Goal: Task Accomplishment & Management: Manage account settings

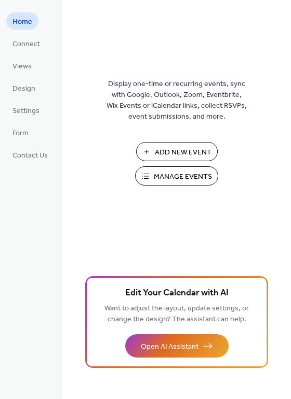
click at [166, 176] on span "Manage Events" at bounding box center [183, 177] width 58 height 11
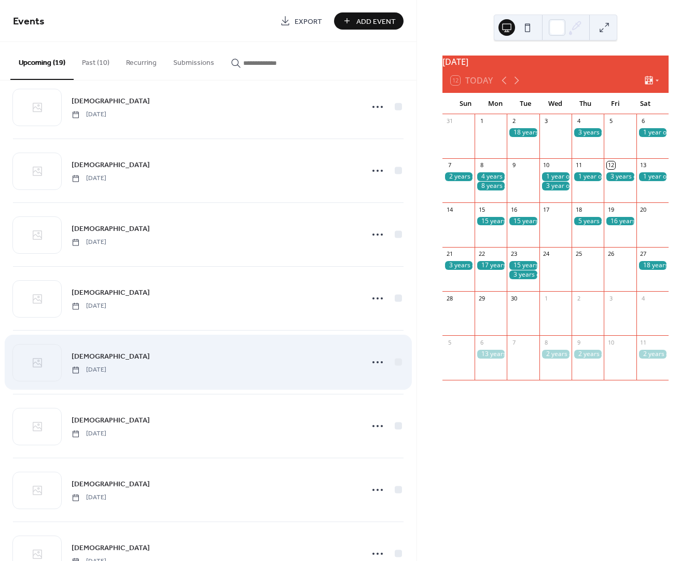
scroll to position [763, 0]
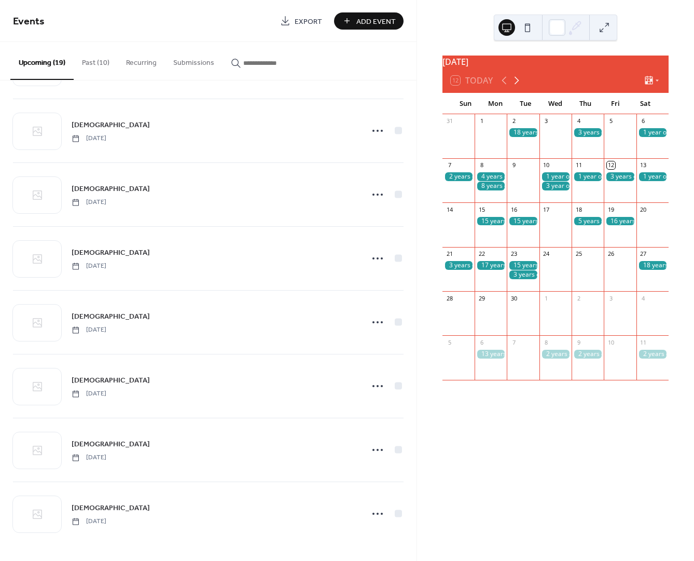
click at [517, 85] on icon at bounding box center [517, 81] width 5 height 8
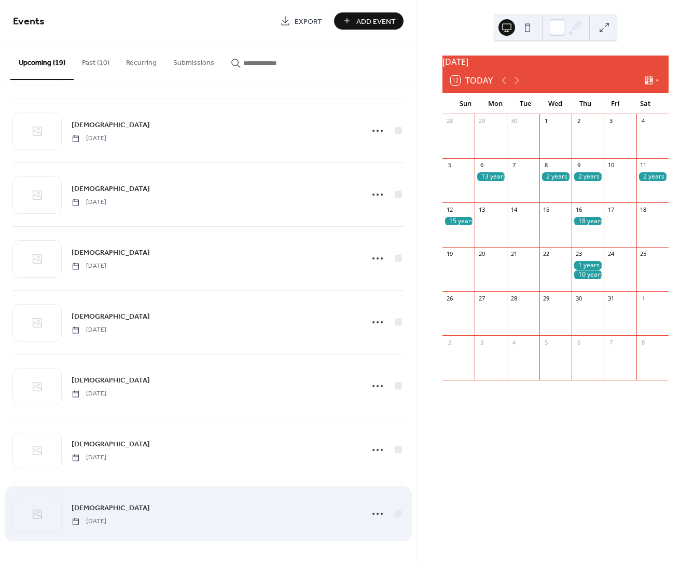
click at [84, 513] on span "[DEMOGRAPHIC_DATA]" at bounding box center [111, 508] width 78 height 11
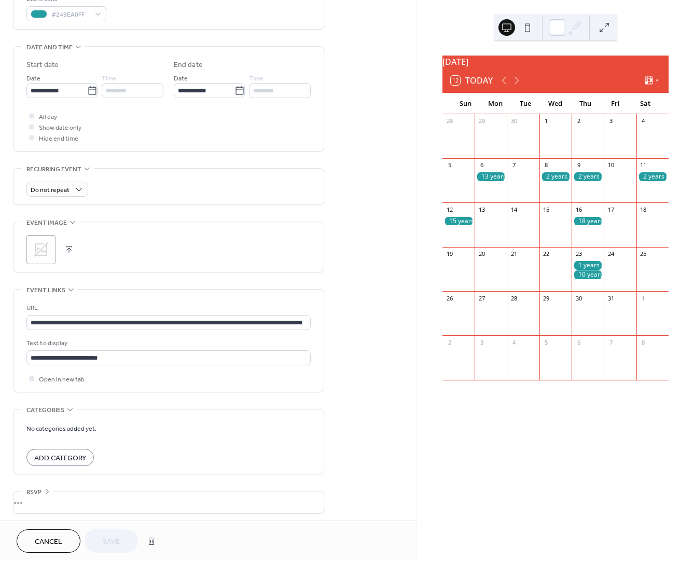
scroll to position [295, 0]
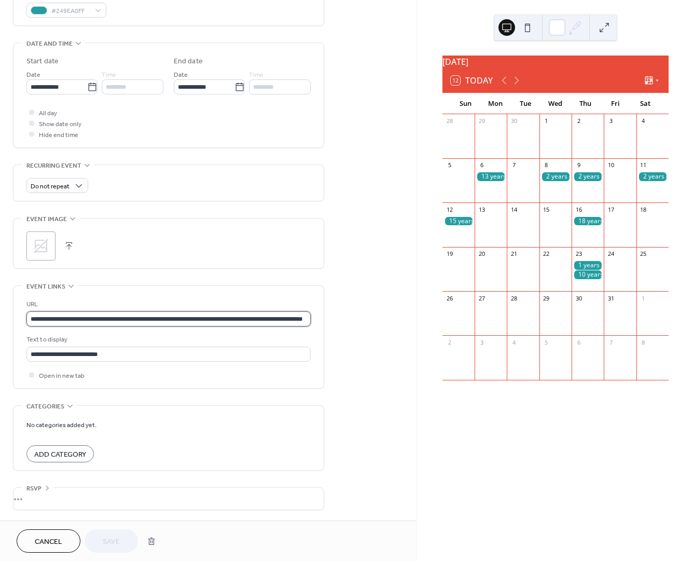
click at [105, 320] on input "**********" at bounding box center [168, 318] width 284 height 15
paste input "text"
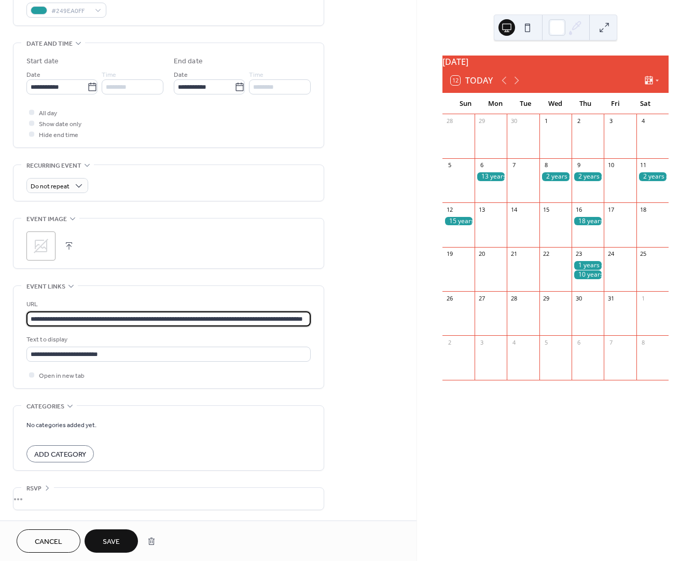
scroll to position [0, 56]
type input "**********"
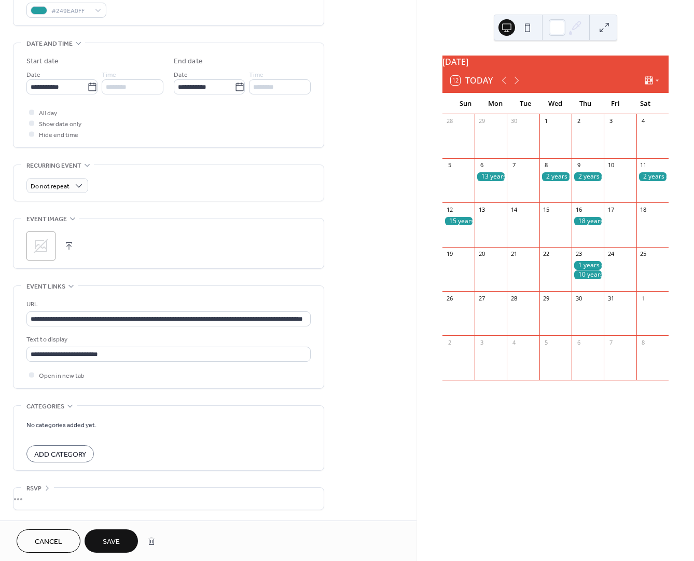
scroll to position [0, 0]
click at [118, 540] on span "Save" at bounding box center [111, 541] width 17 height 11
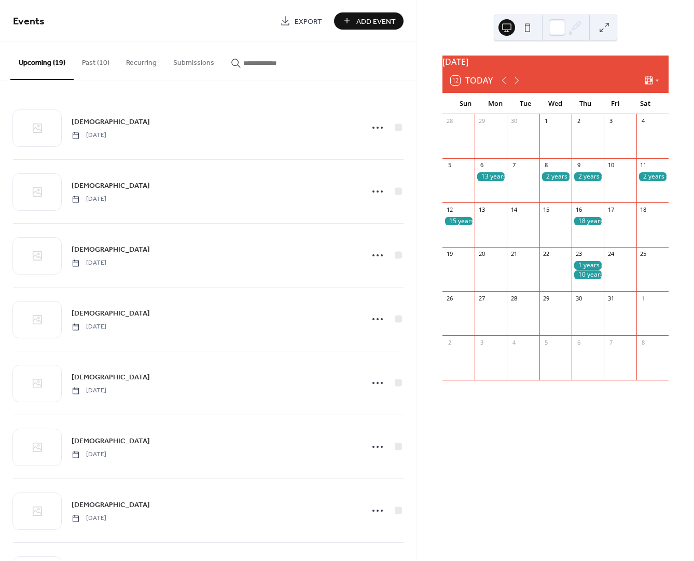
click at [582, 279] on div at bounding box center [588, 274] width 32 height 9
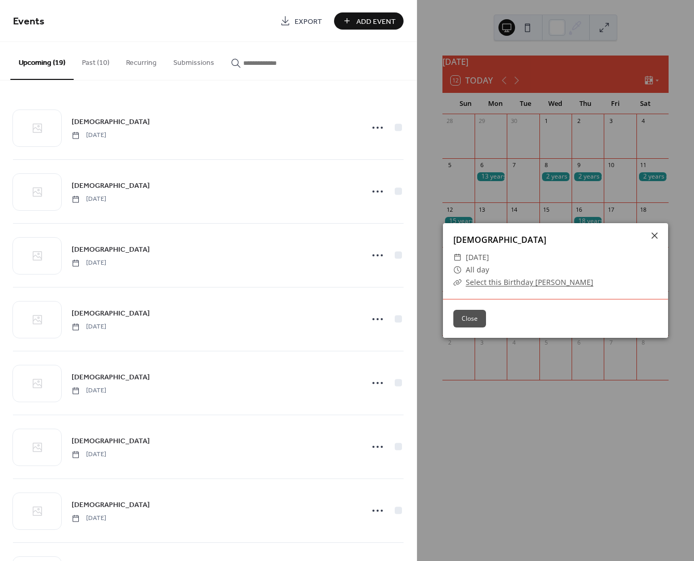
click at [527, 282] on link "Select this Birthday [PERSON_NAME]" at bounding box center [530, 282] width 128 height 10
click at [654, 234] on icon at bounding box center [654, 235] width 12 height 12
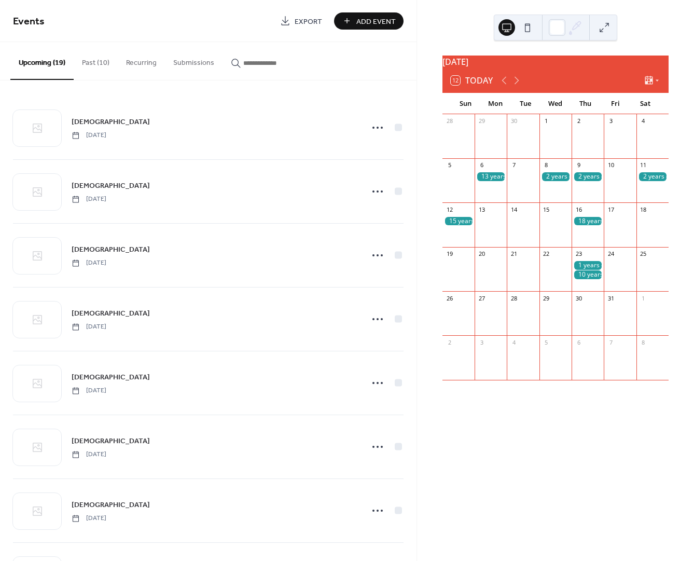
click at [581, 270] on div at bounding box center [588, 265] width 32 height 9
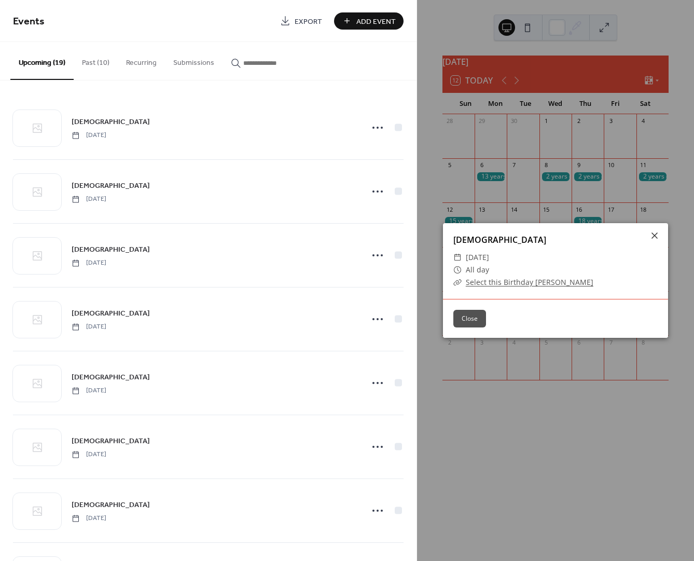
click at [500, 281] on link "Select this Birthday [PERSON_NAME]" at bounding box center [530, 282] width 128 height 10
click at [499, 283] on link "Select this Birthday [PERSON_NAME]" at bounding box center [530, 282] width 128 height 10
click at [536, 283] on link "Select this Birthday [PERSON_NAME]" at bounding box center [530, 282] width 128 height 10
click at [655, 236] on icon at bounding box center [655, 235] width 6 height 6
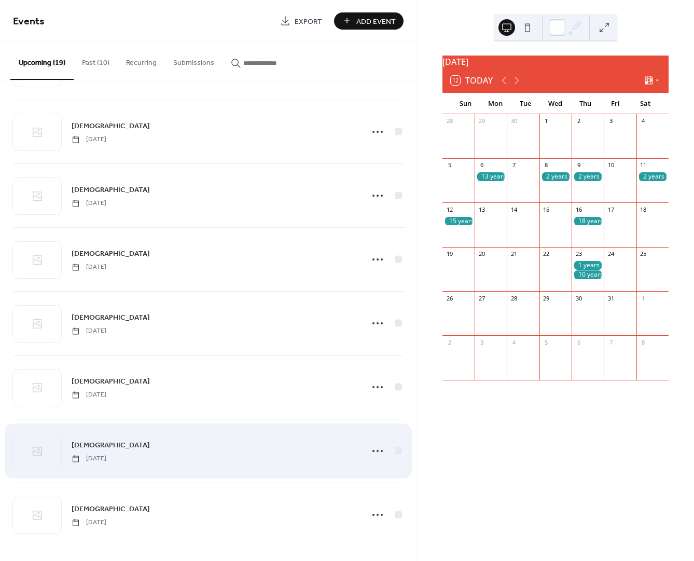
scroll to position [763, 0]
click at [371, 449] on icon at bounding box center [377, 449] width 17 height 17
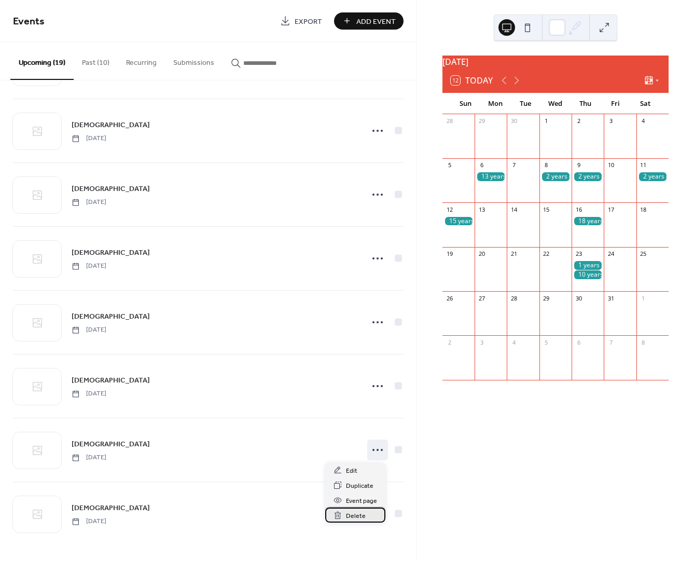
click at [358, 514] on span "Delete" at bounding box center [356, 515] width 20 height 11
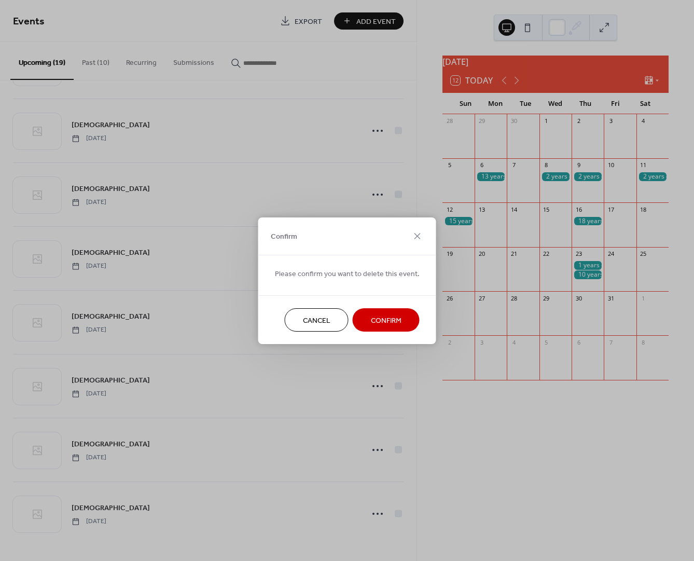
click at [388, 317] on span "Confirm" at bounding box center [386, 320] width 31 height 11
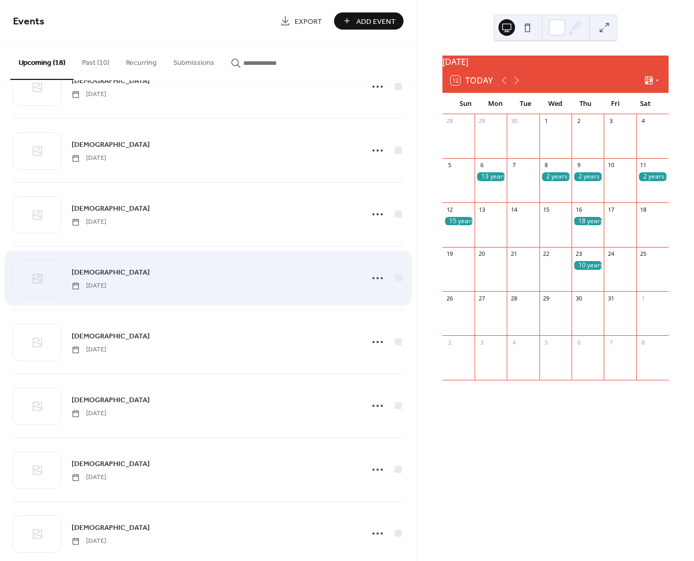
scroll to position [0, 0]
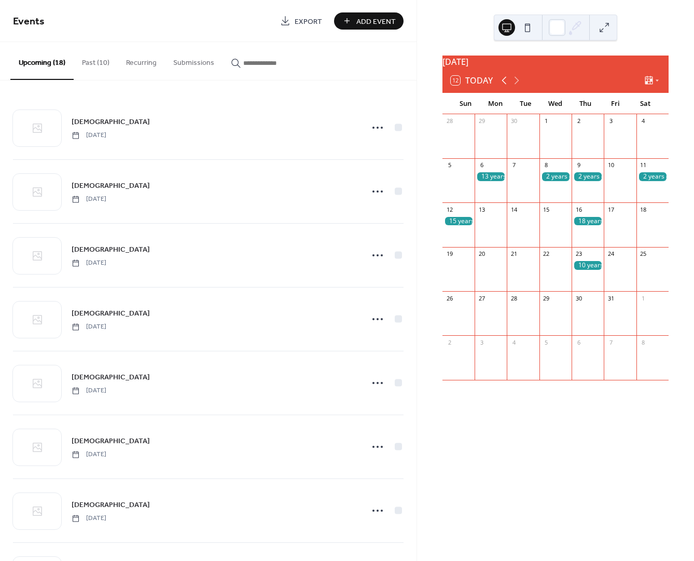
click at [502, 84] on icon at bounding box center [504, 80] width 12 height 12
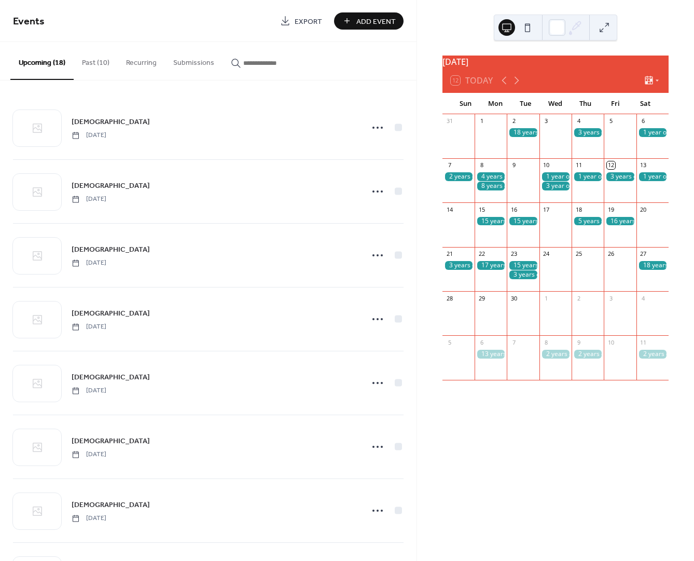
click at [528, 137] on div at bounding box center [523, 132] width 32 height 9
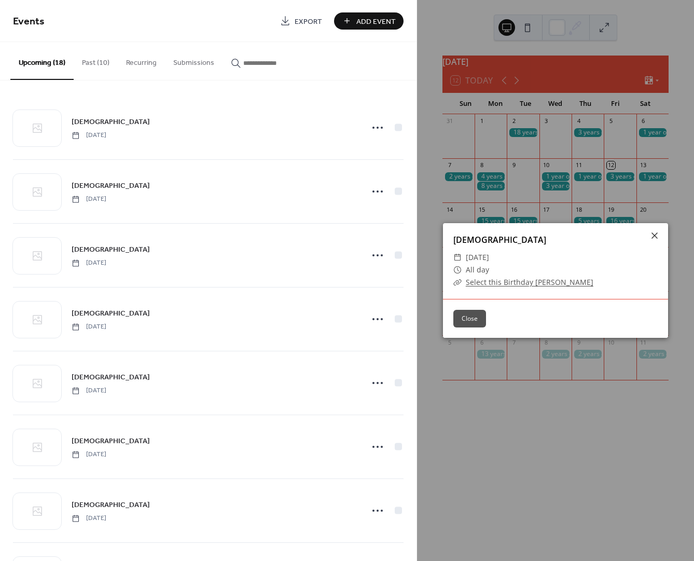
click at [521, 282] on link "Select this Birthday [PERSON_NAME]" at bounding box center [530, 282] width 128 height 10
click at [655, 236] on icon at bounding box center [654, 235] width 12 height 12
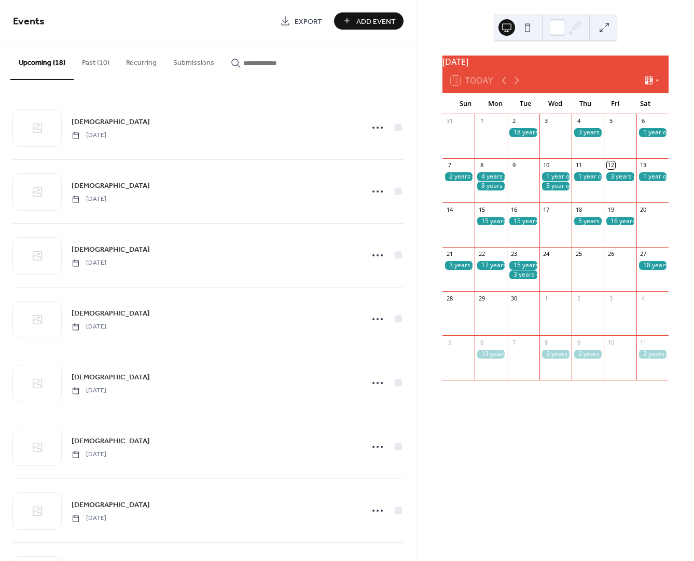
click at [588, 137] on div at bounding box center [588, 132] width 32 height 9
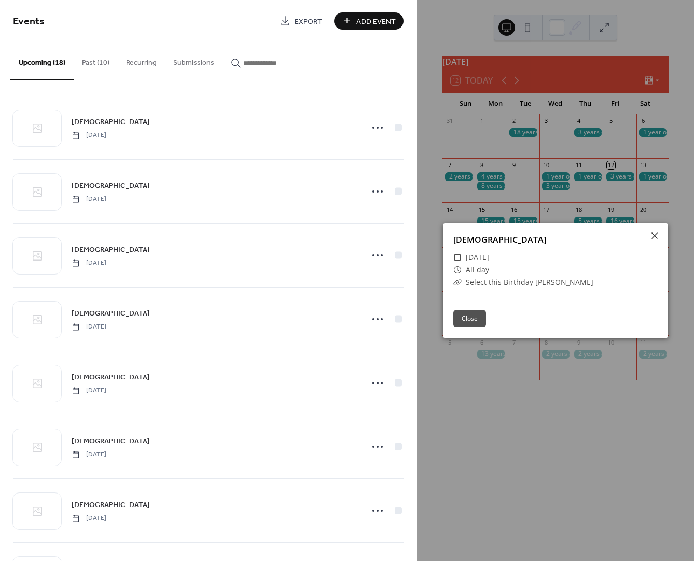
click at [523, 283] on link "Select this Birthday [PERSON_NAME]" at bounding box center [530, 282] width 128 height 10
click at [479, 315] on button "Close" at bounding box center [469, 319] width 33 height 18
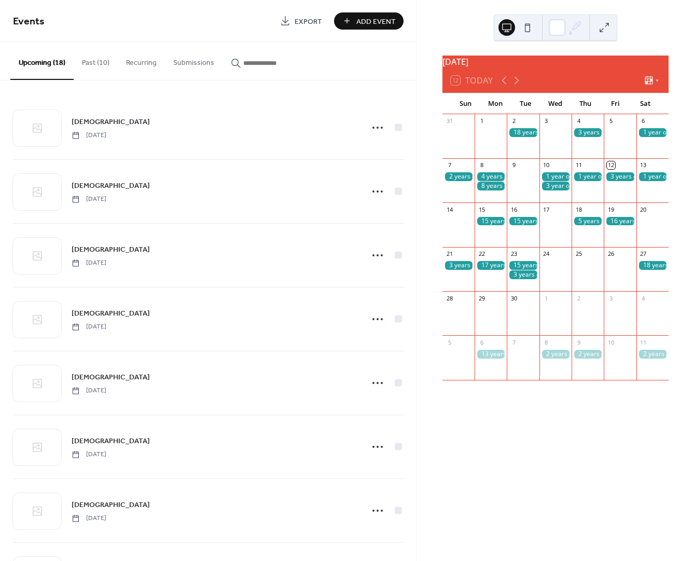
click at [646, 137] on div at bounding box center [653, 132] width 32 height 9
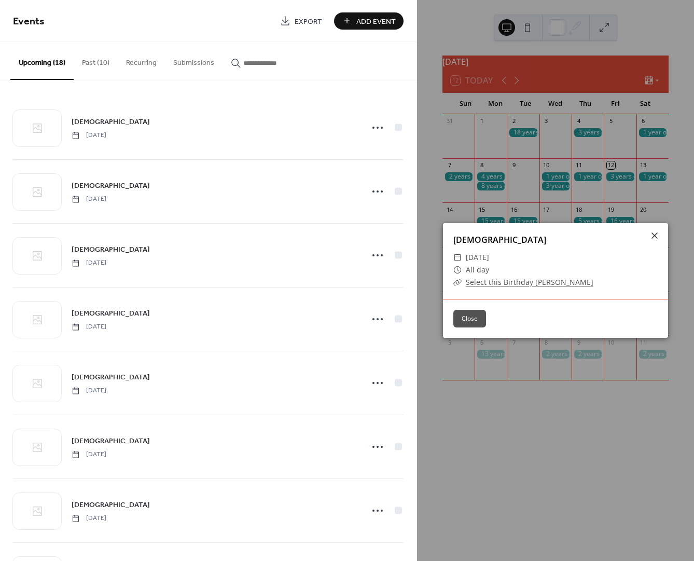
click at [518, 281] on link "Select this Birthday [PERSON_NAME]" at bounding box center [530, 282] width 128 height 10
click at [469, 320] on button "Close" at bounding box center [469, 319] width 33 height 18
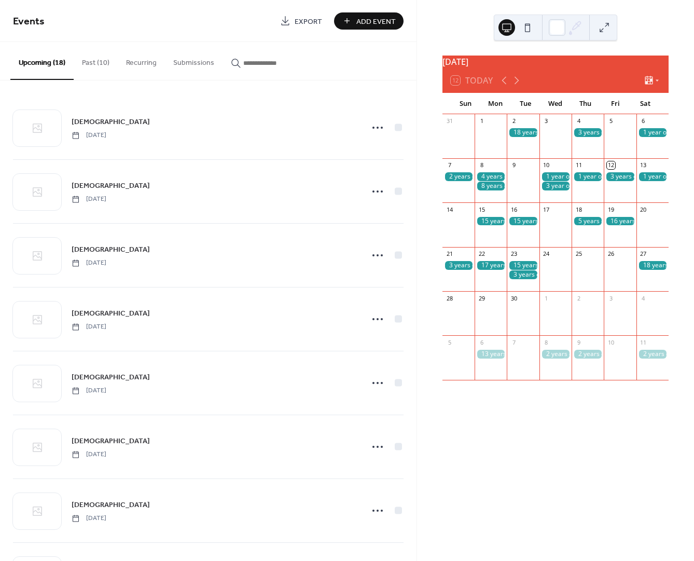
click at [462, 181] on div at bounding box center [459, 176] width 32 height 9
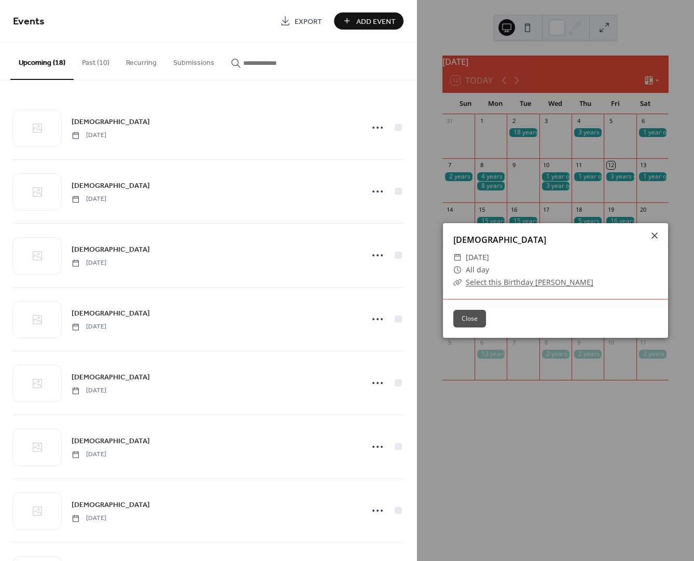
click at [548, 283] on link "Select this Birthday [PERSON_NAME]" at bounding box center [530, 282] width 128 height 10
click at [479, 316] on button "Close" at bounding box center [469, 319] width 33 height 18
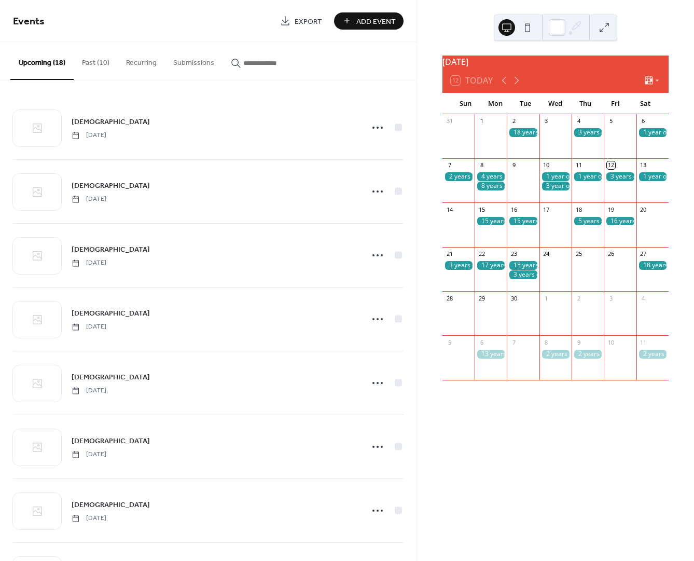
click at [494, 181] on div at bounding box center [491, 176] width 32 height 9
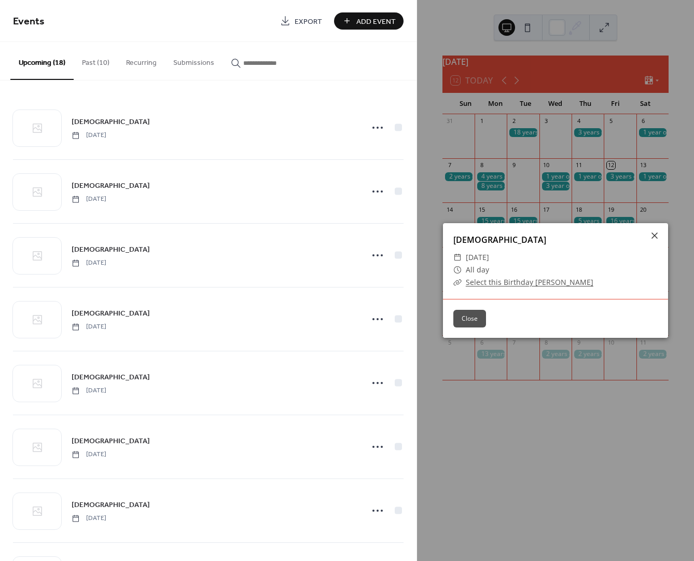
click at [535, 283] on link "Select this Birthday [PERSON_NAME]" at bounding box center [530, 282] width 128 height 10
click at [468, 317] on button "Close" at bounding box center [469, 319] width 33 height 18
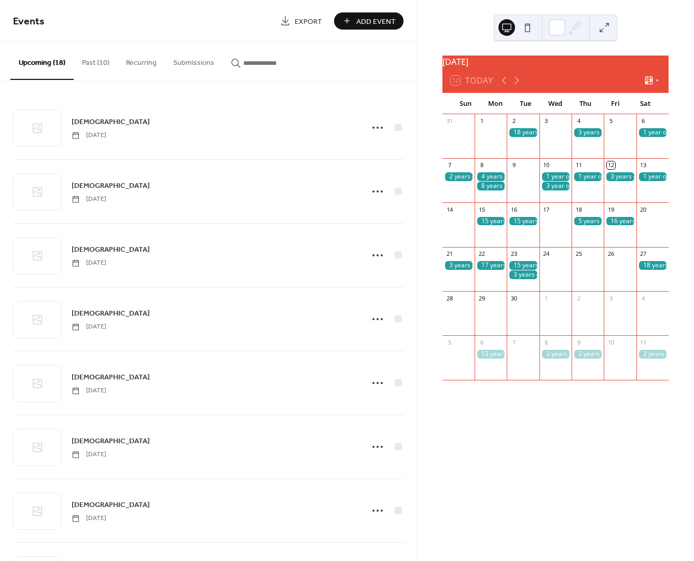
click at [495, 190] on div at bounding box center [491, 186] width 32 height 9
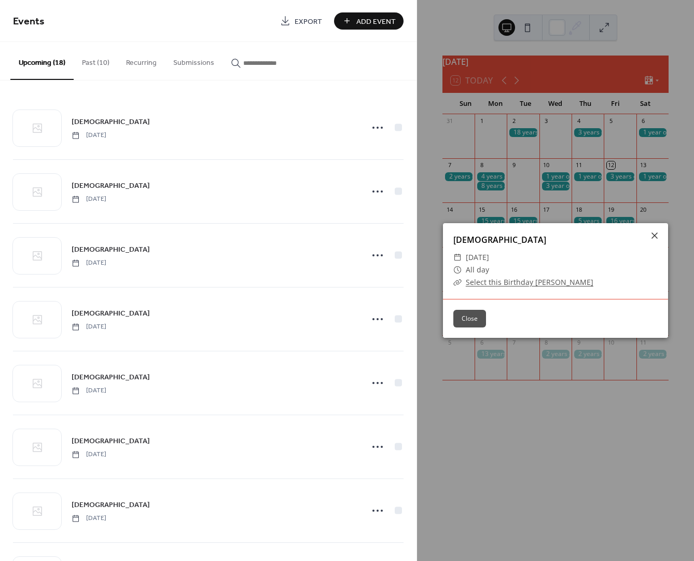
click at [526, 283] on link "Select this Birthday [PERSON_NAME]" at bounding box center [530, 282] width 128 height 10
click at [474, 315] on button "Close" at bounding box center [469, 319] width 33 height 18
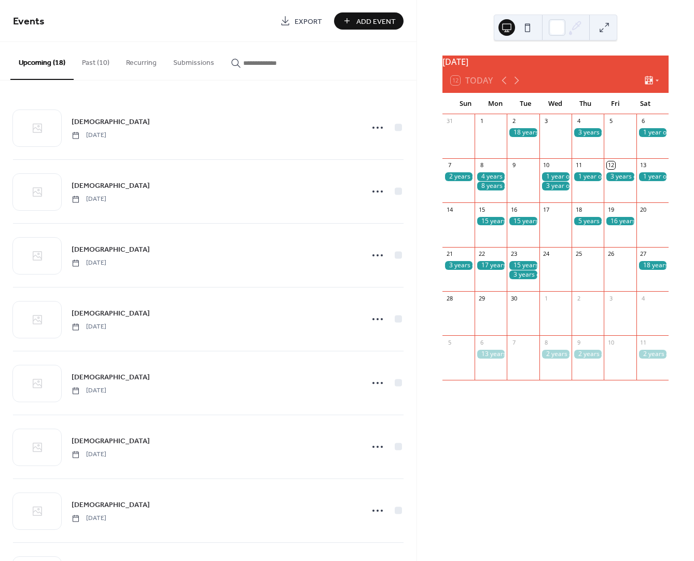
click at [553, 181] on div at bounding box center [556, 176] width 32 height 9
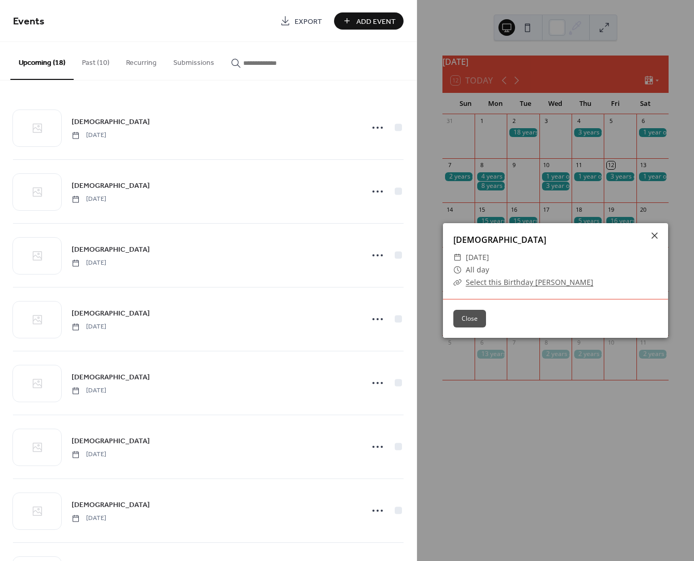
click at [520, 281] on link "Select this Birthday [PERSON_NAME]" at bounding box center [530, 282] width 128 height 10
click at [474, 320] on button "Close" at bounding box center [469, 319] width 33 height 18
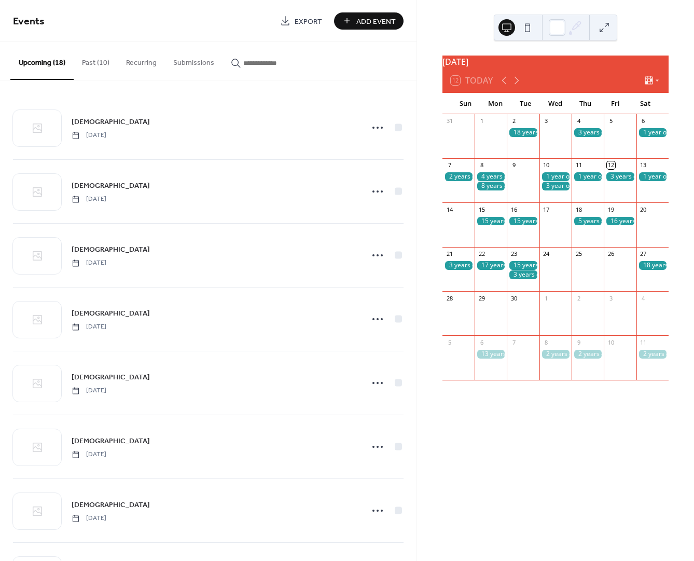
click at [551, 190] on div at bounding box center [556, 186] width 32 height 9
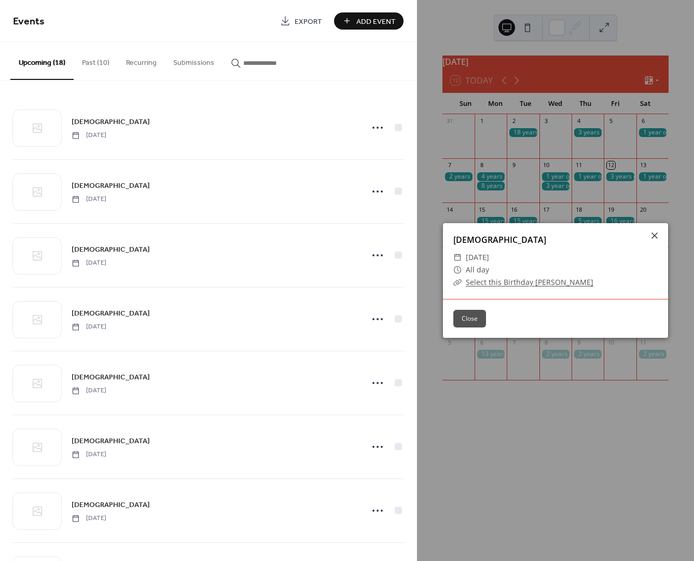
click at [494, 280] on link "Select this Birthday [PERSON_NAME]" at bounding box center [530, 282] width 128 height 10
click at [655, 236] on icon at bounding box center [655, 235] width 6 height 6
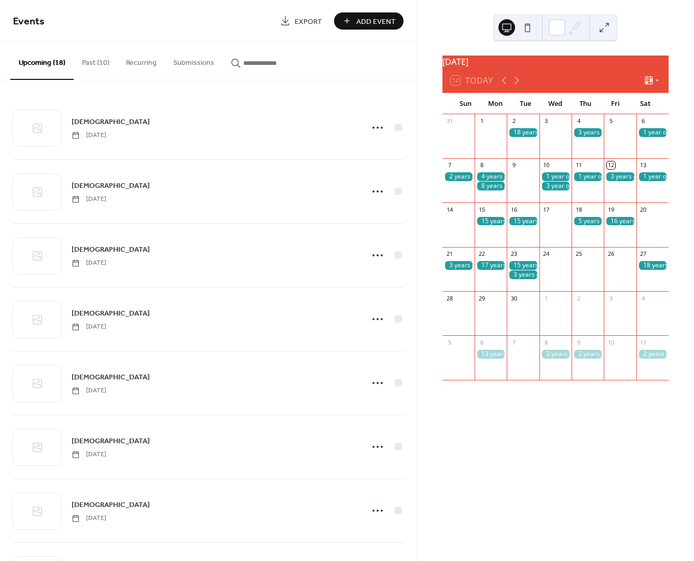
click at [551, 190] on div at bounding box center [556, 186] width 32 height 9
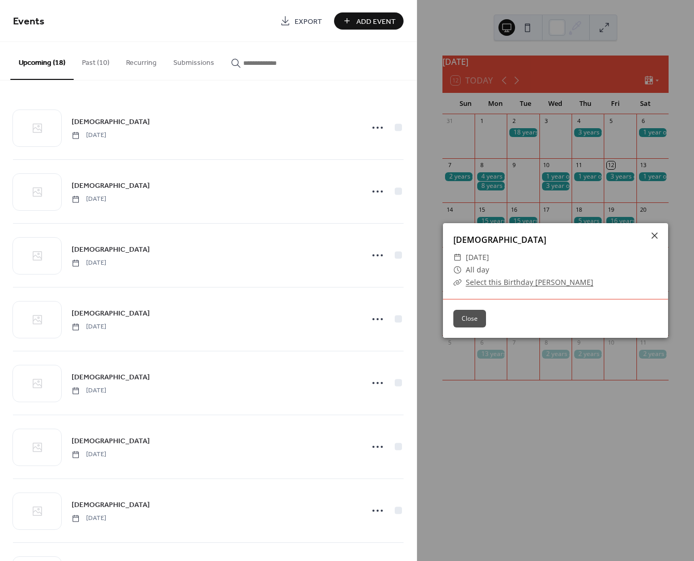
click at [490, 284] on link "Select this Birthday [PERSON_NAME]" at bounding box center [530, 282] width 128 height 10
click at [654, 235] on icon at bounding box center [655, 235] width 6 height 6
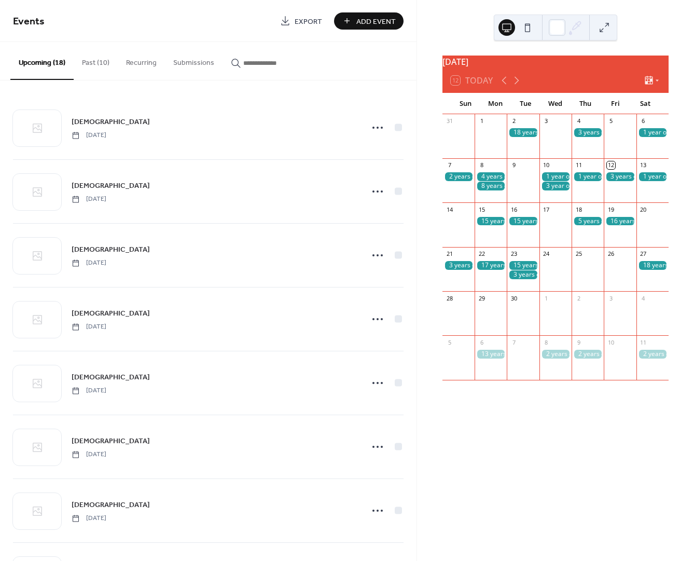
click at [82, 59] on button "Past (10)" at bounding box center [96, 60] width 44 height 37
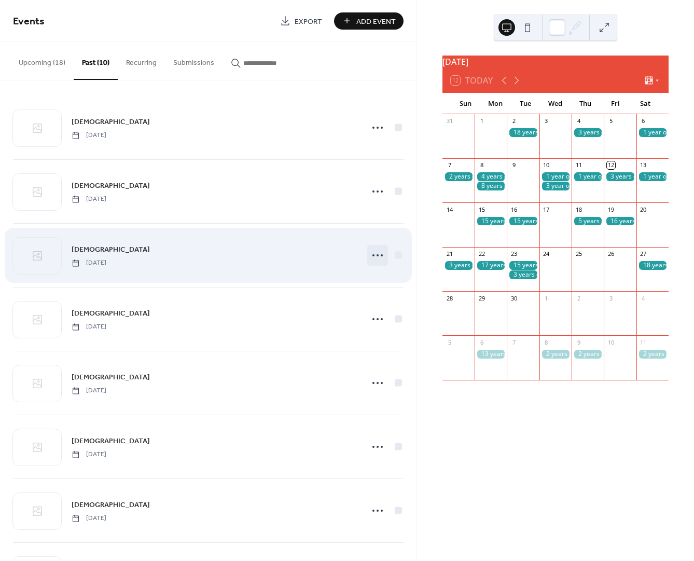
click at [372, 255] on circle at bounding box center [373, 255] width 2 height 2
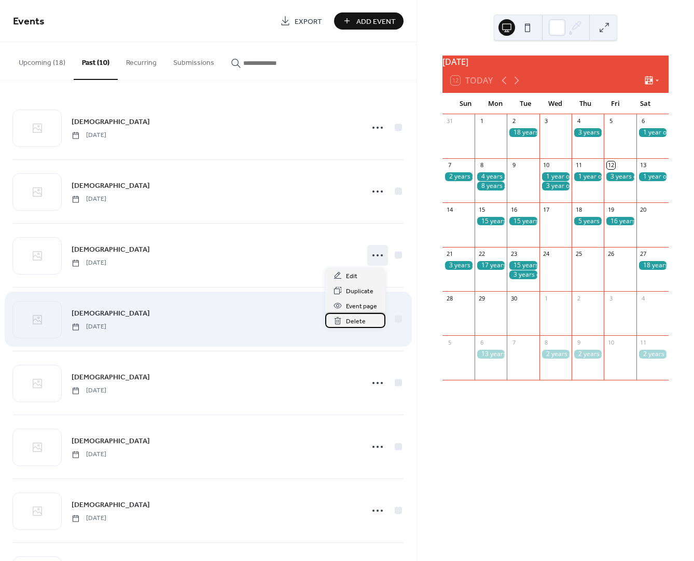
click at [361, 323] on span "Delete" at bounding box center [356, 321] width 20 height 11
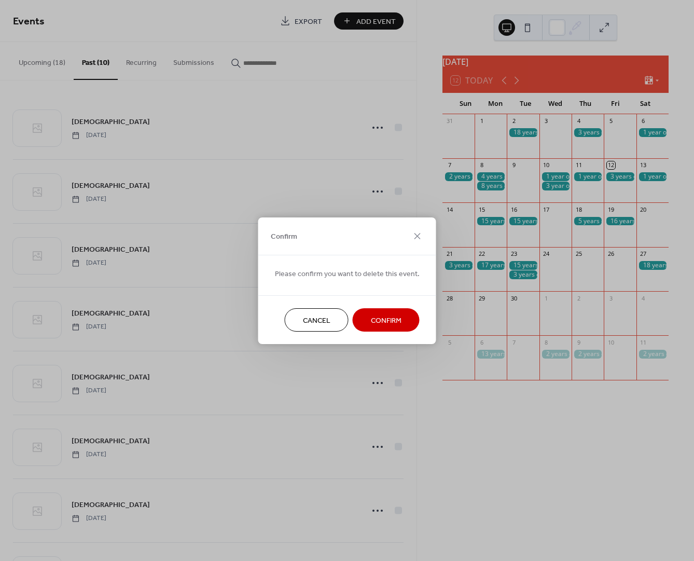
click at [371, 321] on span "Confirm" at bounding box center [386, 320] width 31 height 11
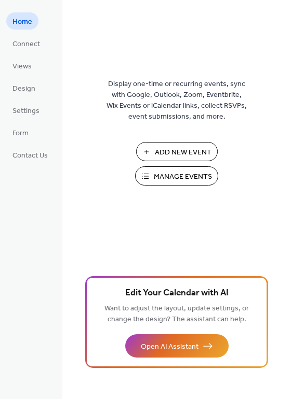
click at [183, 174] on span "Manage Events" at bounding box center [183, 177] width 58 height 11
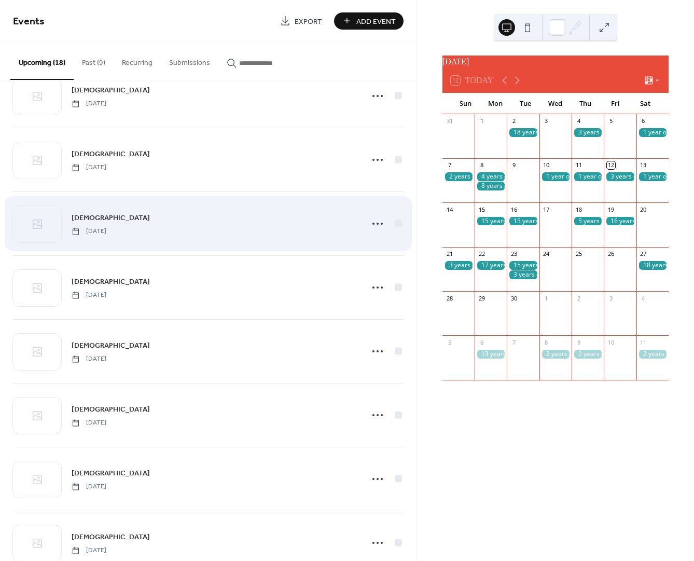
scroll to position [286, 0]
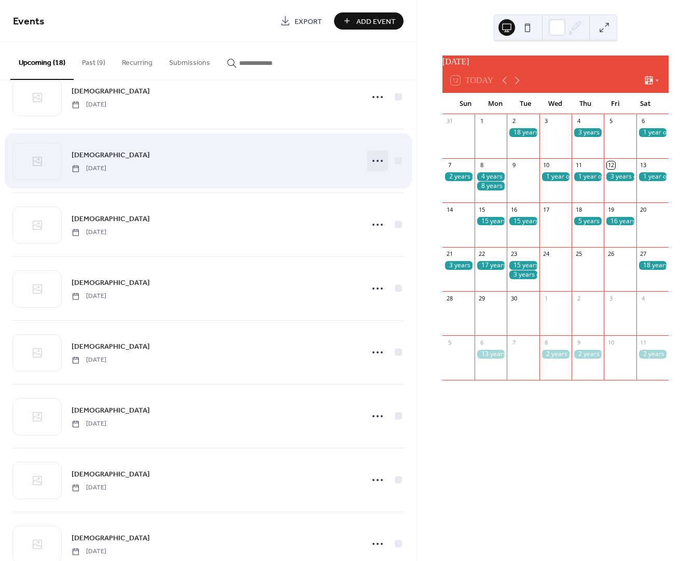
click at [377, 162] on icon at bounding box center [377, 161] width 17 height 17
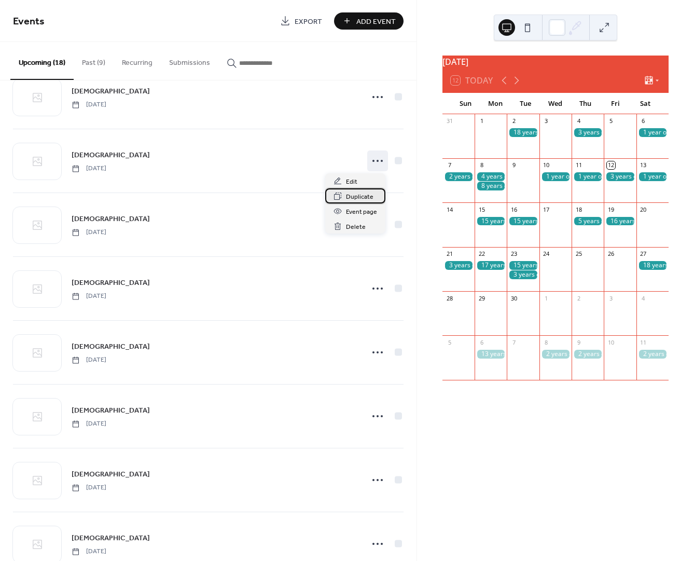
click at [361, 198] on span "Duplicate" at bounding box center [359, 196] width 27 height 11
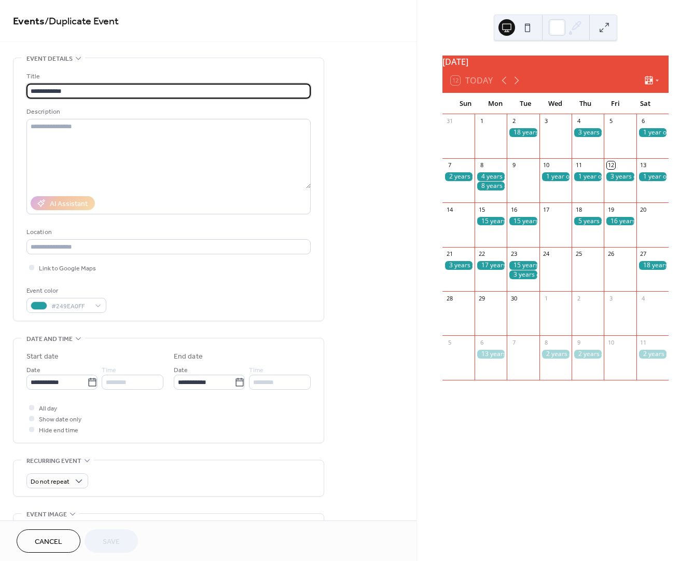
click at [37, 91] on input "**********" at bounding box center [168, 91] width 284 height 15
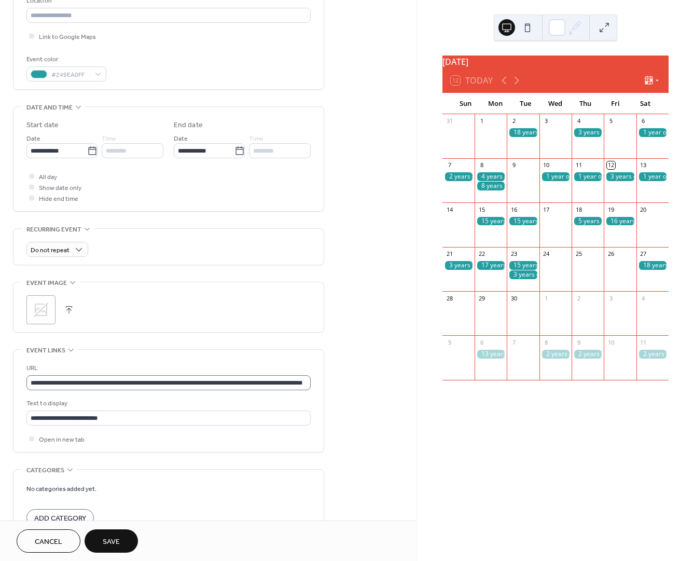
scroll to position [244, 0]
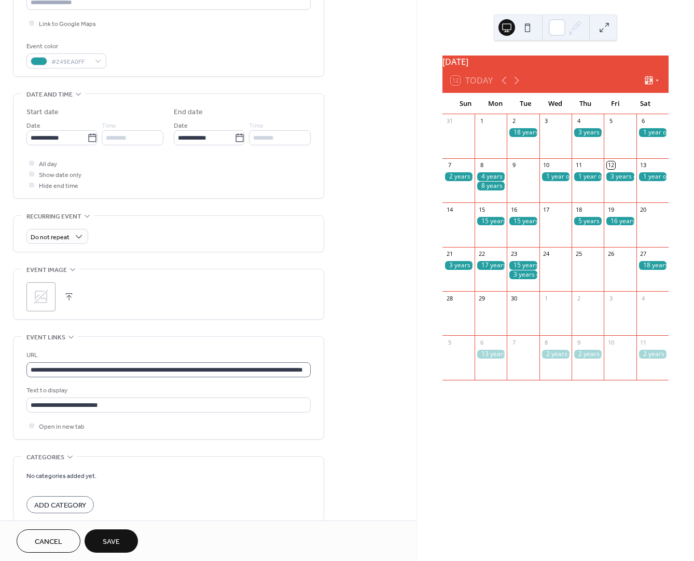
type input "**********"
click at [99, 369] on input "**********" at bounding box center [168, 369] width 284 height 15
click at [100, 369] on input "**********" at bounding box center [168, 369] width 284 height 15
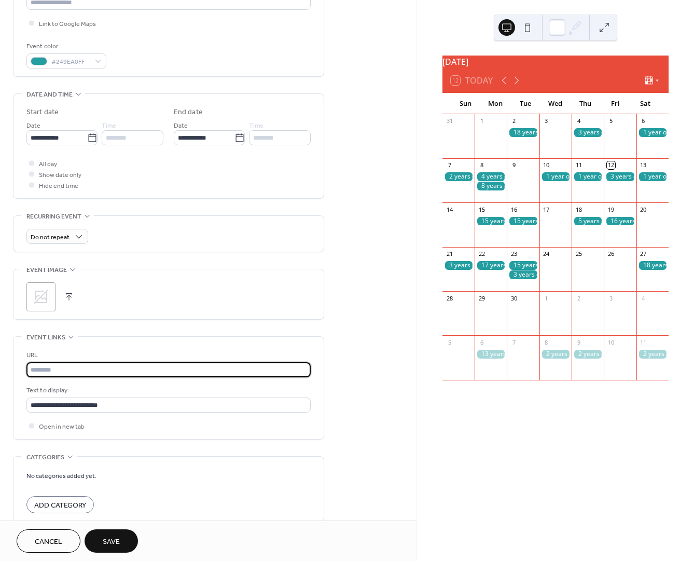
paste input "**********"
type input "**********"
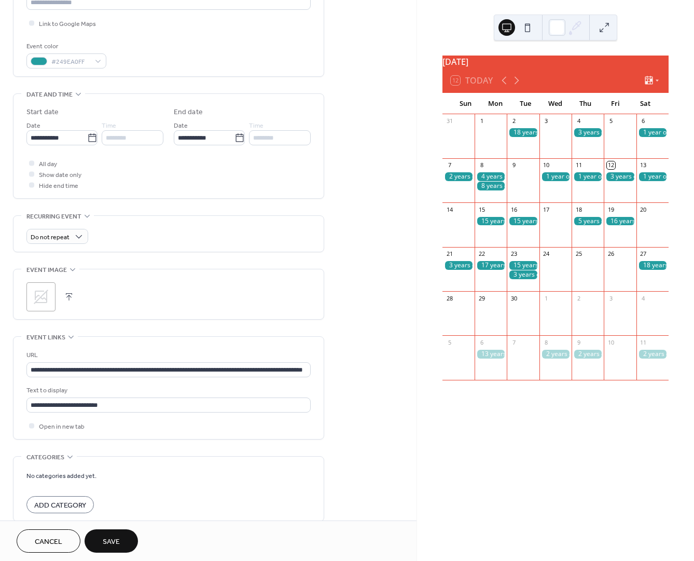
scroll to position [0, 0]
click at [117, 541] on span "Save" at bounding box center [111, 541] width 17 height 11
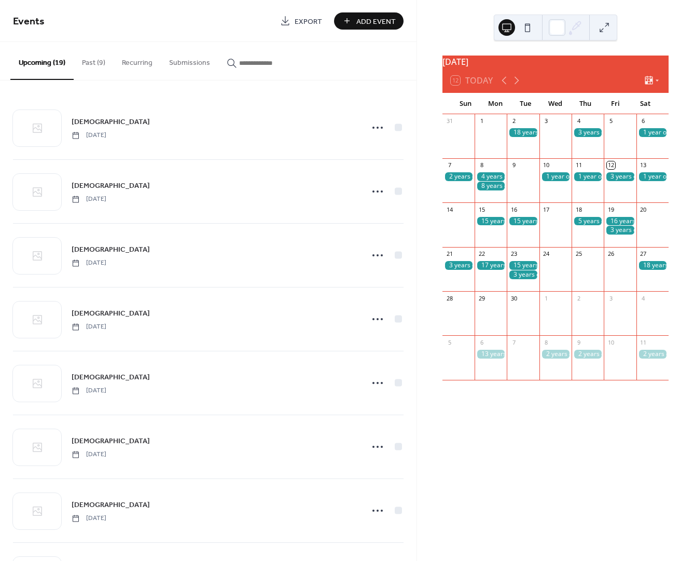
click at [612, 234] on div at bounding box center [620, 230] width 32 height 9
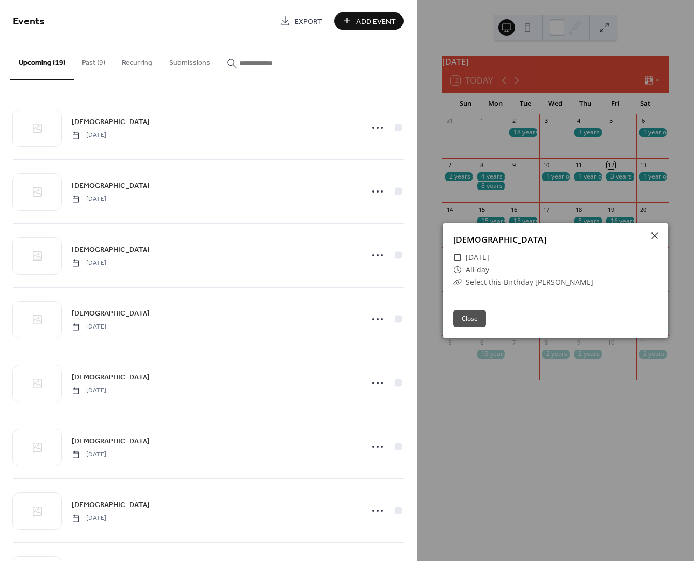
click at [476, 283] on link "Select this Birthday [PERSON_NAME]" at bounding box center [530, 282] width 128 height 10
click at [463, 318] on button "Close" at bounding box center [469, 319] width 33 height 18
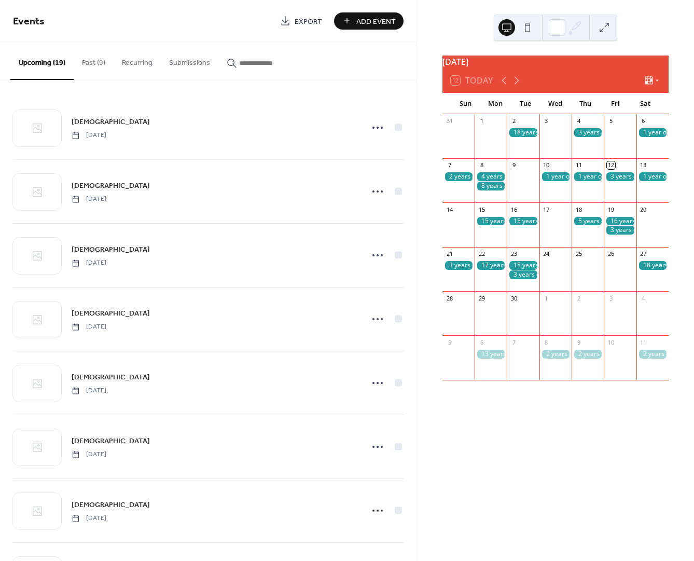
click at [578, 181] on div at bounding box center [588, 176] width 32 height 9
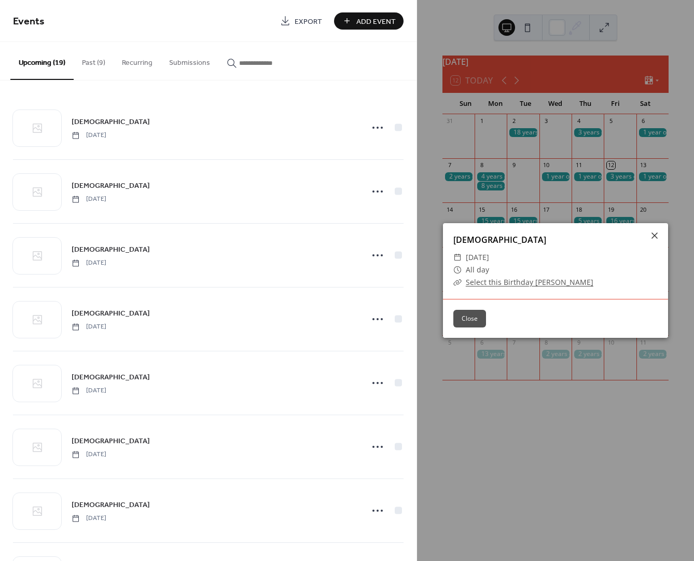
click at [517, 282] on link "Select this Birthday [PERSON_NAME]" at bounding box center [530, 282] width 128 height 10
click at [652, 238] on icon at bounding box center [655, 235] width 6 height 6
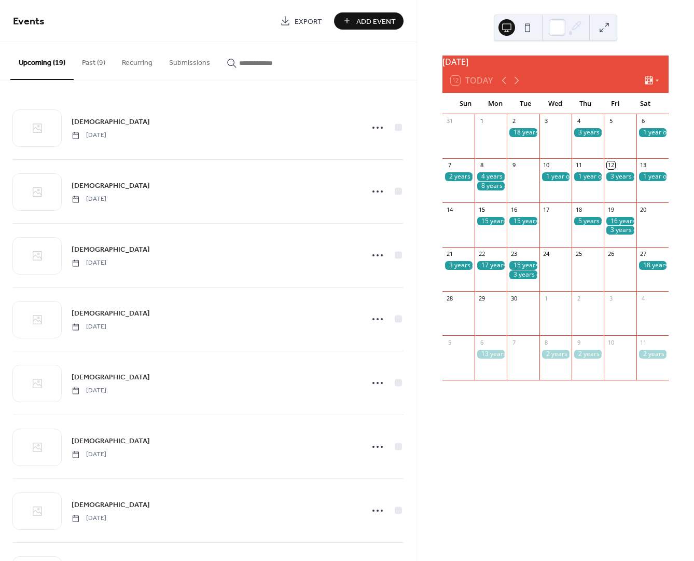
click at [614, 181] on div at bounding box center [620, 176] width 32 height 9
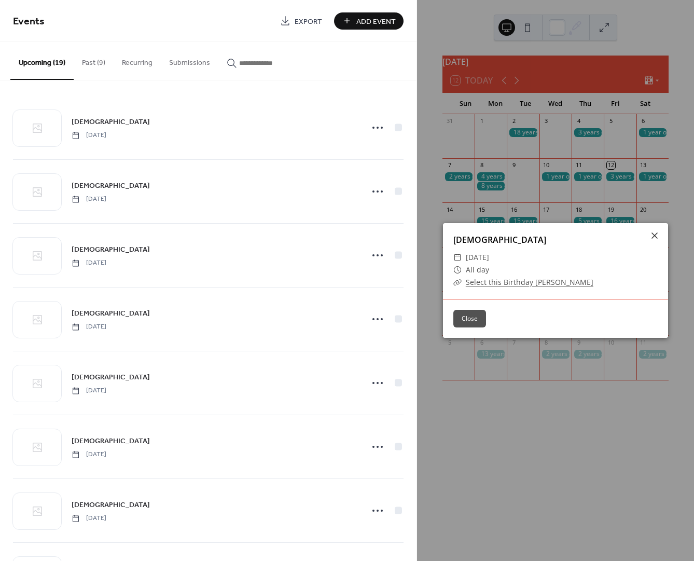
click at [474, 281] on link "Select this Birthday [PERSON_NAME]" at bounding box center [530, 282] width 128 height 10
click at [476, 321] on button "Close" at bounding box center [469, 319] width 33 height 18
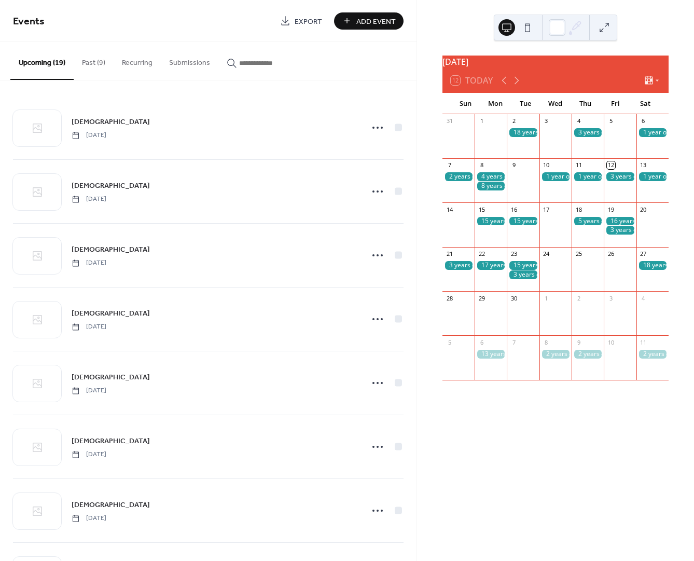
click at [641, 181] on div at bounding box center [653, 176] width 32 height 9
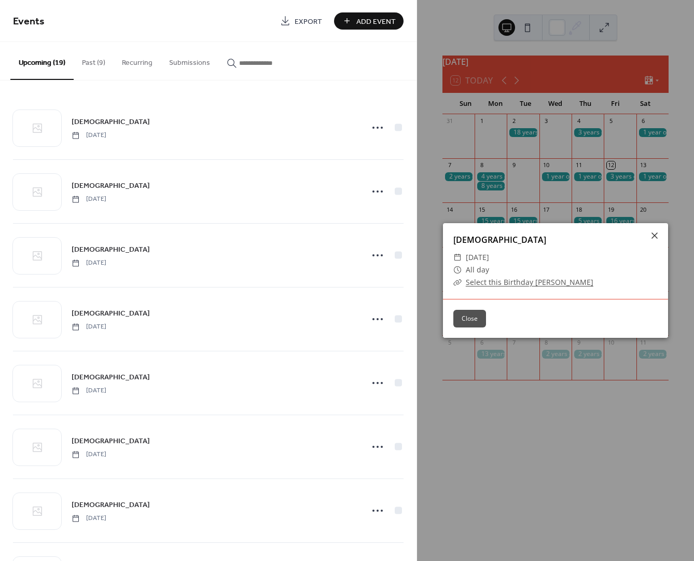
click at [517, 282] on link "Select this Birthday [PERSON_NAME]" at bounding box center [530, 282] width 128 height 10
click at [472, 316] on button "Close" at bounding box center [469, 319] width 33 height 18
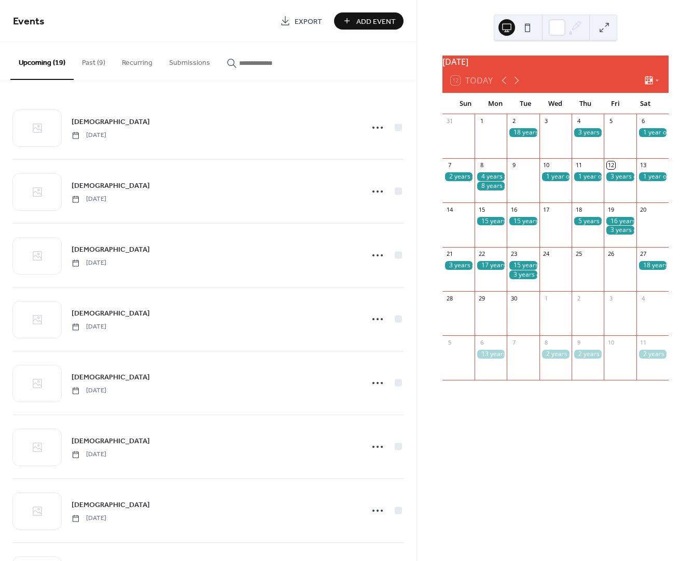
click at [493, 226] on div at bounding box center [491, 221] width 32 height 9
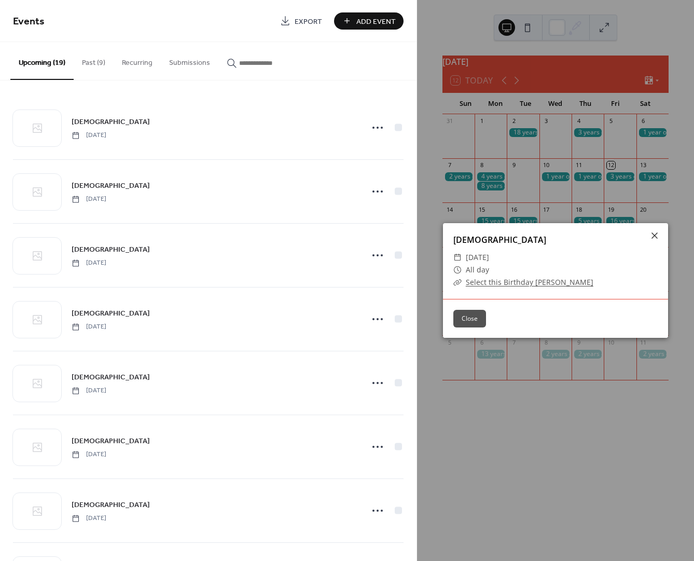
click at [489, 285] on link "Select this Birthday [PERSON_NAME]" at bounding box center [530, 282] width 128 height 10
click at [477, 316] on button "Close" at bounding box center [469, 319] width 33 height 18
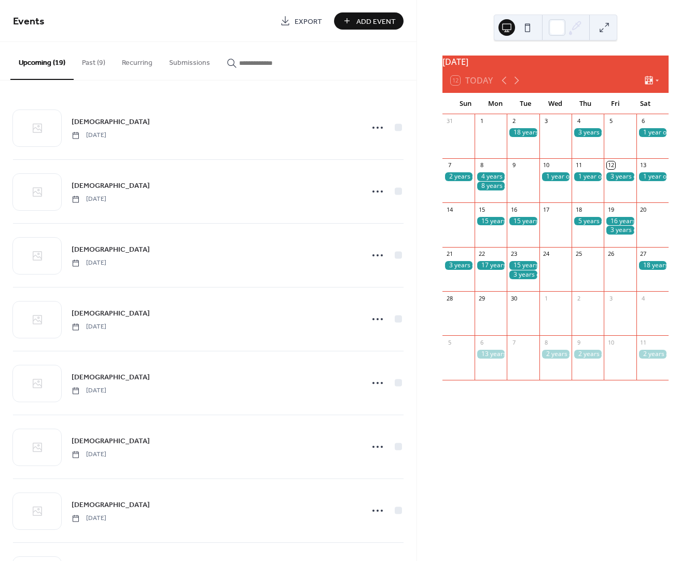
click at [526, 226] on div at bounding box center [523, 221] width 32 height 9
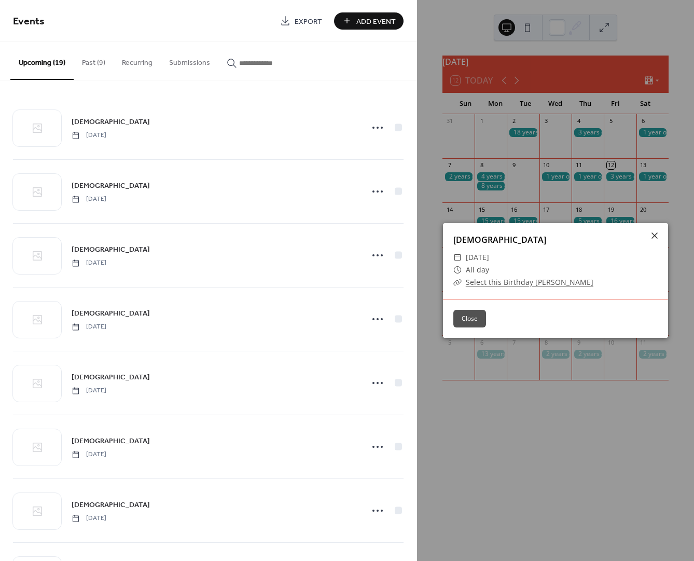
click at [499, 281] on link "Select this Birthday [PERSON_NAME]" at bounding box center [530, 282] width 128 height 10
click at [471, 319] on button "Close" at bounding box center [469, 319] width 33 height 18
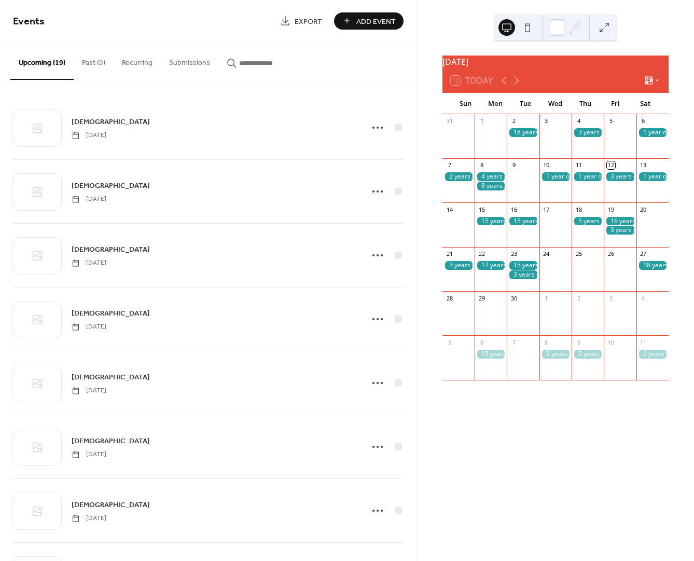
click at [585, 226] on div at bounding box center [588, 221] width 32 height 9
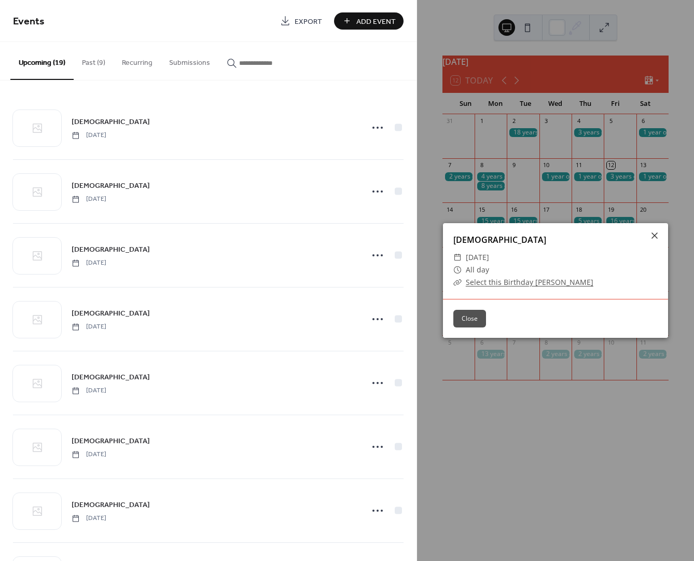
click at [475, 318] on button "Close" at bounding box center [469, 319] width 33 height 18
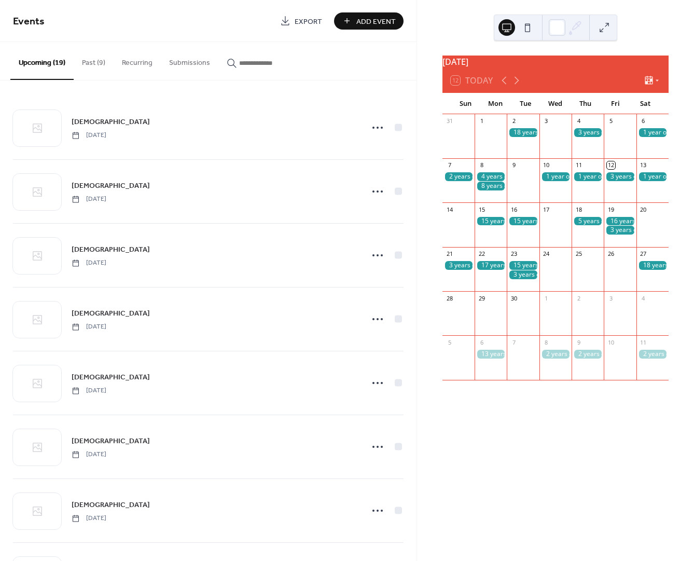
click at [584, 226] on div at bounding box center [588, 221] width 32 height 9
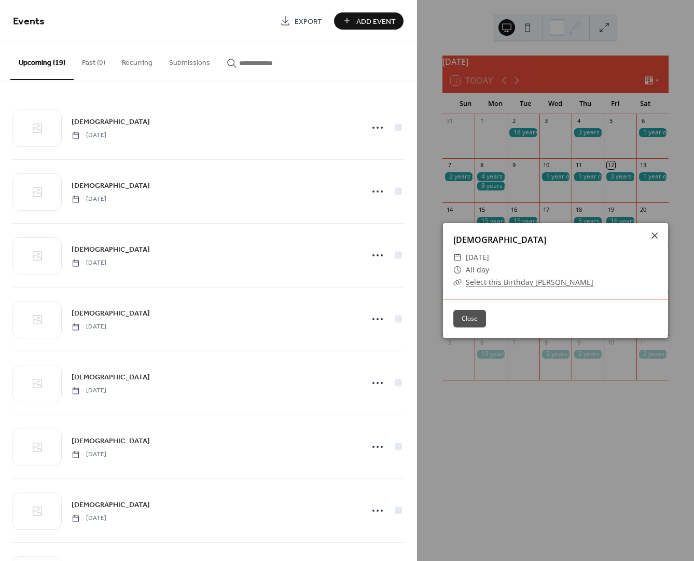
click at [506, 283] on link "Select this Birthday [PERSON_NAME]" at bounding box center [530, 282] width 128 height 10
click at [473, 319] on button "Close" at bounding box center [469, 319] width 33 height 18
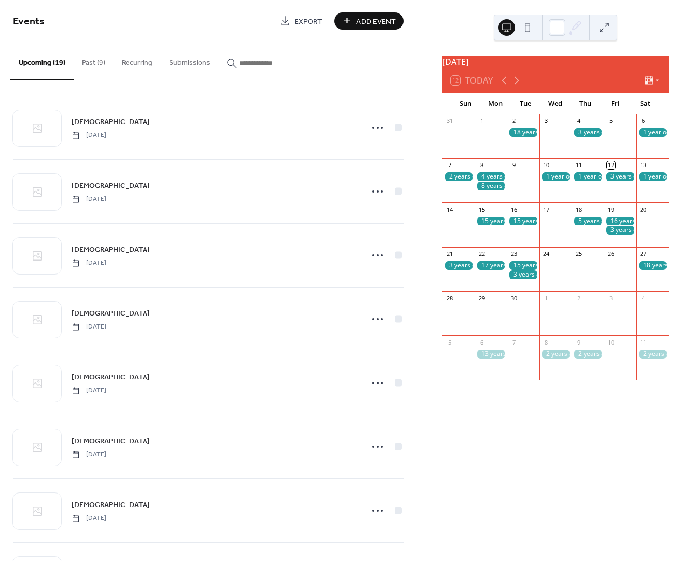
click at [616, 225] on div at bounding box center [620, 221] width 32 height 9
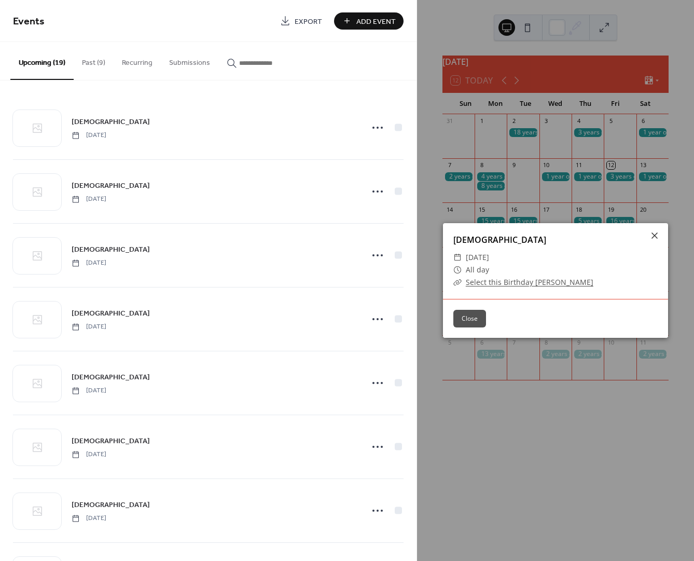
click at [517, 284] on link "Select this Birthday [PERSON_NAME]" at bounding box center [530, 282] width 128 height 10
click at [475, 317] on button "Close" at bounding box center [469, 319] width 33 height 18
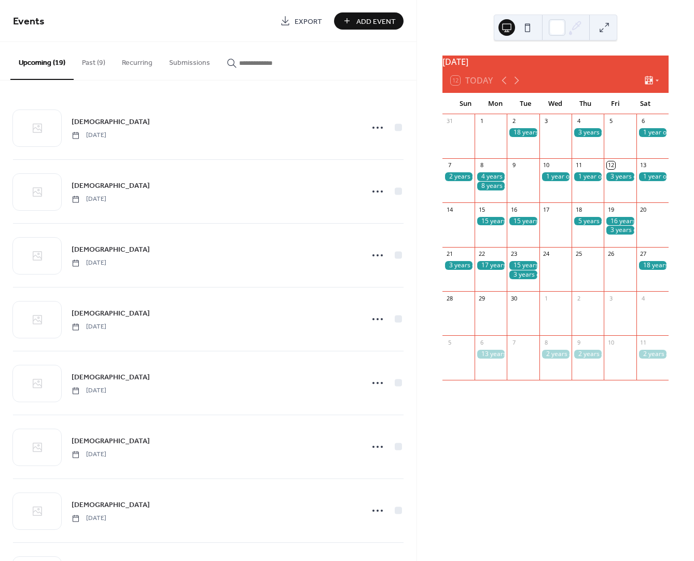
click at [466, 270] on div at bounding box center [459, 265] width 32 height 9
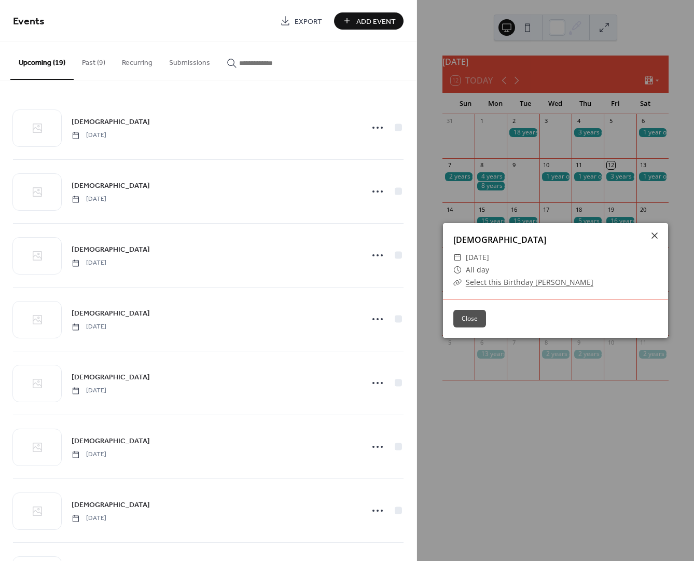
click at [491, 282] on link "Select this Birthday [PERSON_NAME]" at bounding box center [530, 282] width 128 height 10
click at [468, 319] on button "Close" at bounding box center [469, 319] width 33 height 18
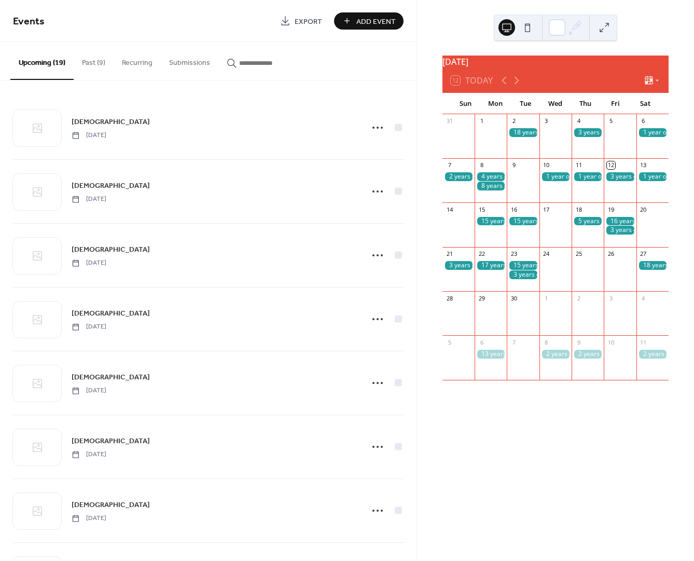
click at [498, 270] on div at bounding box center [491, 265] width 32 height 9
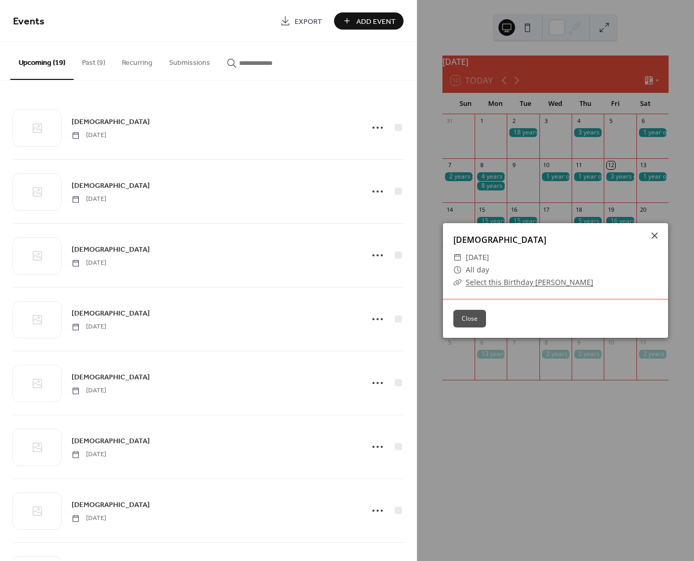
click at [464, 319] on button "Close" at bounding box center [469, 319] width 33 height 18
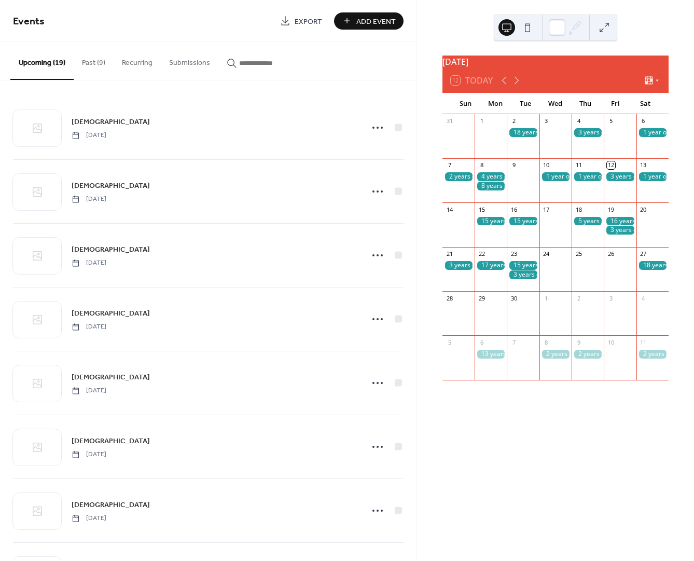
click at [497, 270] on div at bounding box center [491, 265] width 32 height 9
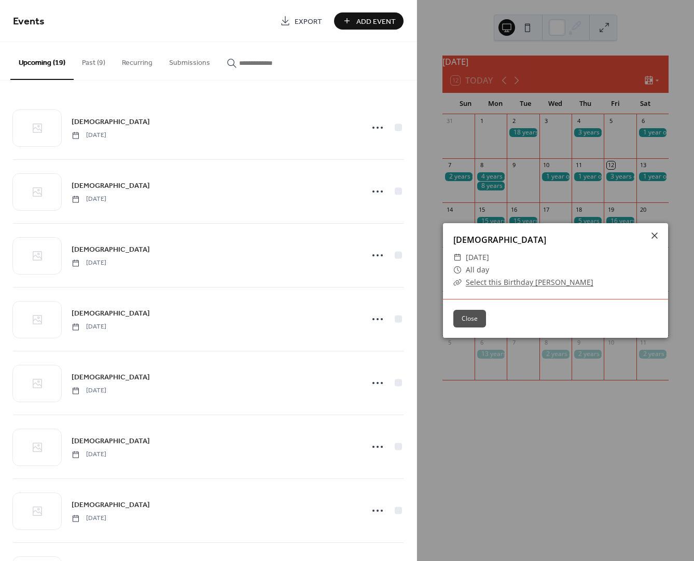
click at [497, 280] on link "Select this Birthday [PERSON_NAME]" at bounding box center [530, 282] width 128 height 10
click at [469, 321] on button "Close" at bounding box center [469, 319] width 33 height 18
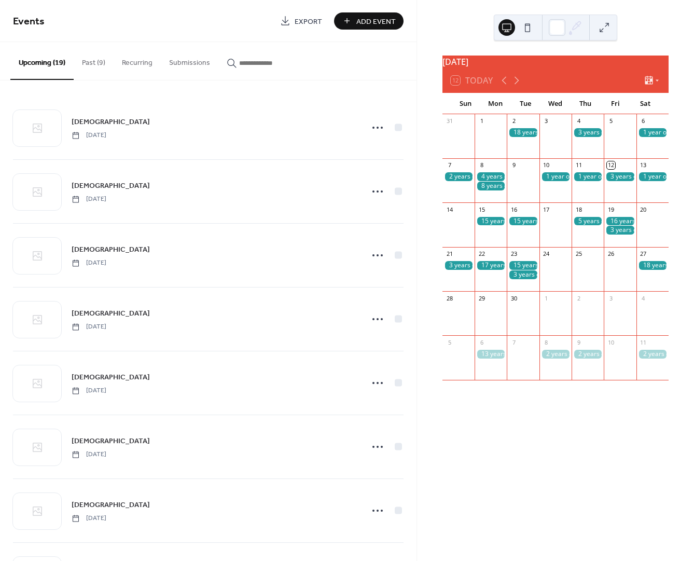
click at [527, 268] on div at bounding box center [523, 265] width 32 height 9
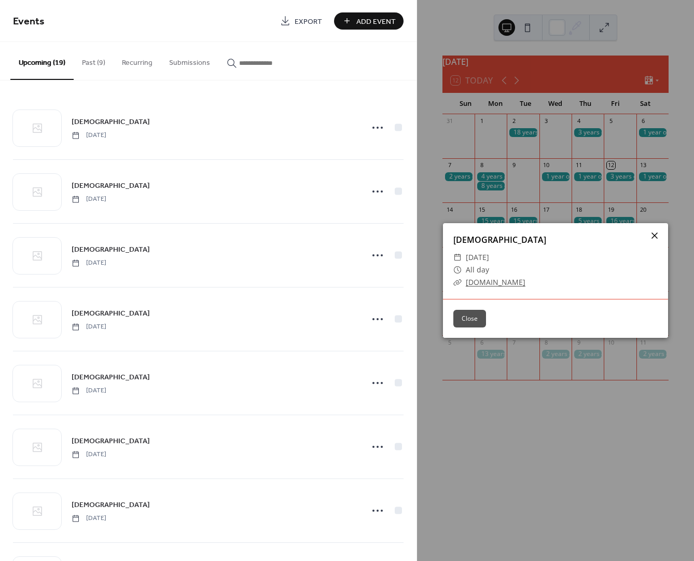
click at [653, 236] on icon at bounding box center [654, 235] width 12 height 12
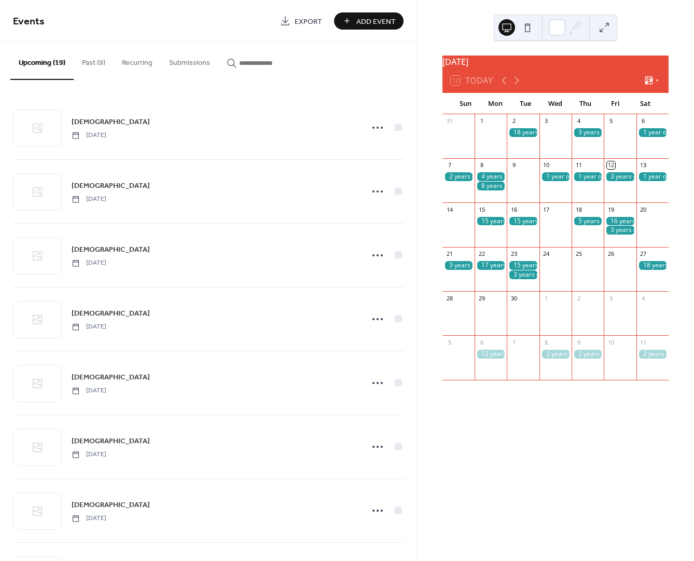
click at [521, 279] on div at bounding box center [523, 274] width 32 height 9
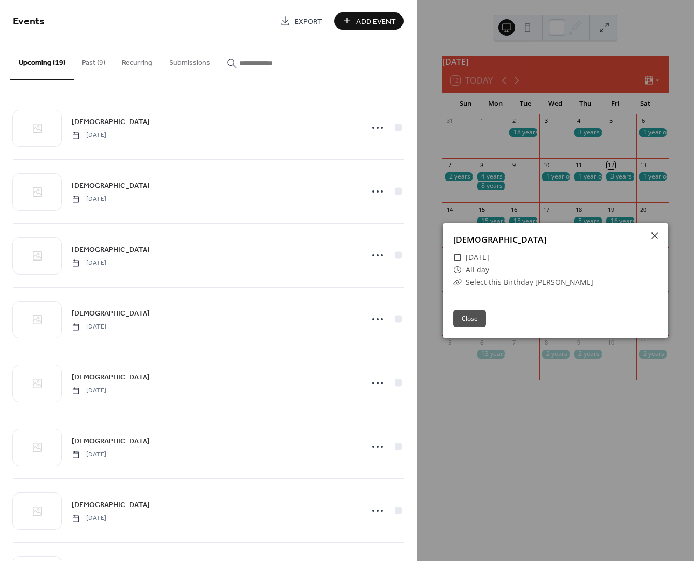
click at [521, 281] on link "Select this Birthday [PERSON_NAME]" at bounding box center [530, 282] width 128 height 10
click at [460, 317] on button "Close" at bounding box center [469, 319] width 33 height 18
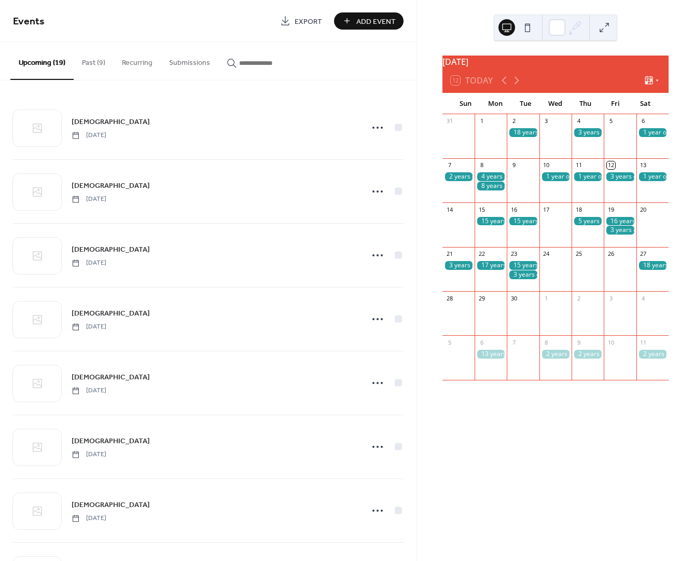
click at [644, 270] on div at bounding box center [653, 265] width 32 height 9
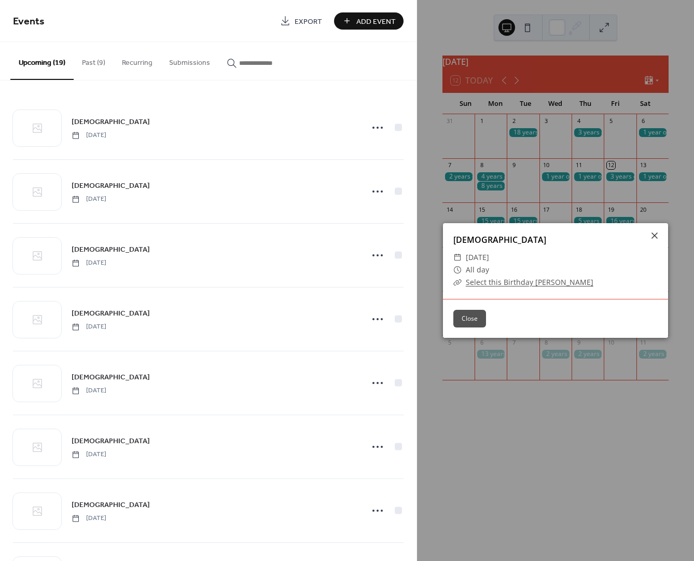
click at [492, 281] on link "Select this Birthday [PERSON_NAME]" at bounding box center [530, 282] width 128 height 10
click at [655, 235] on icon at bounding box center [655, 235] width 6 height 6
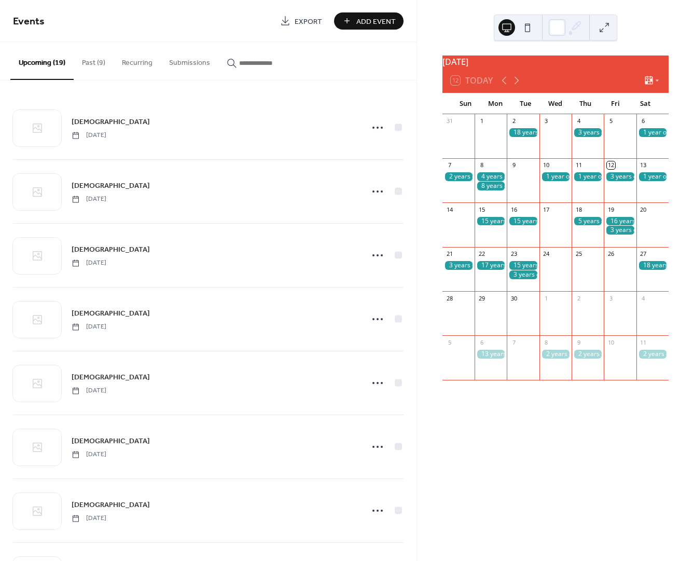
click at [526, 270] on div at bounding box center [523, 265] width 32 height 9
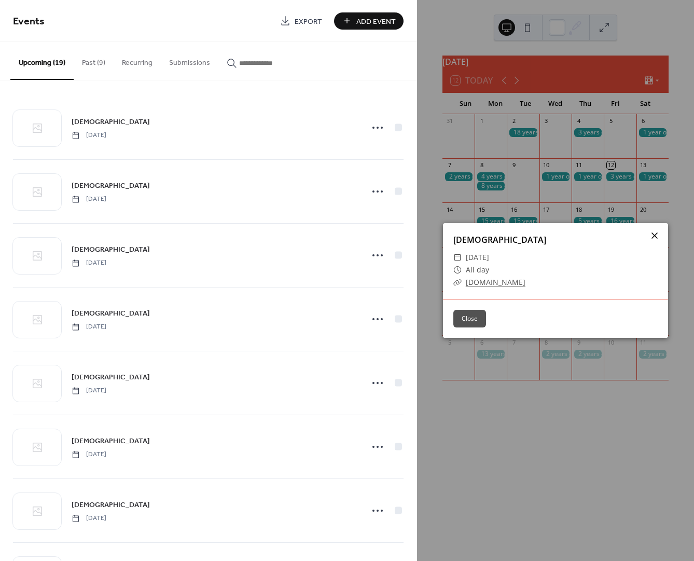
click at [654, 232] on icon at bounding box center [654, 235] width 12 height 12
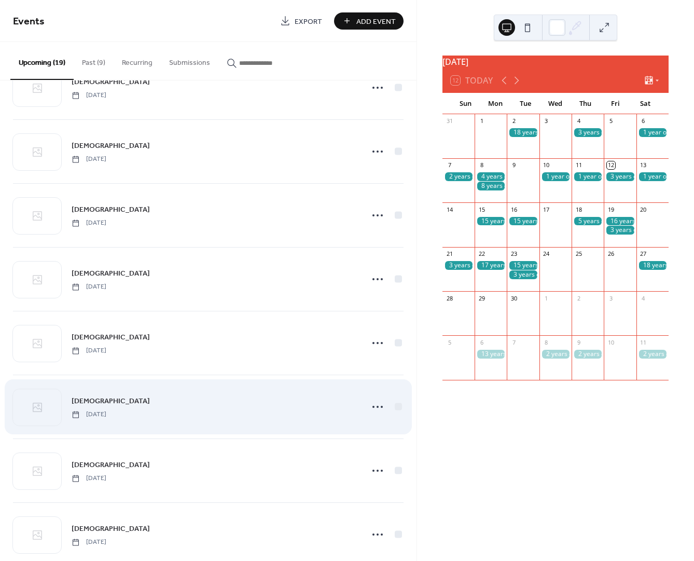
scroll to position [361, 0]
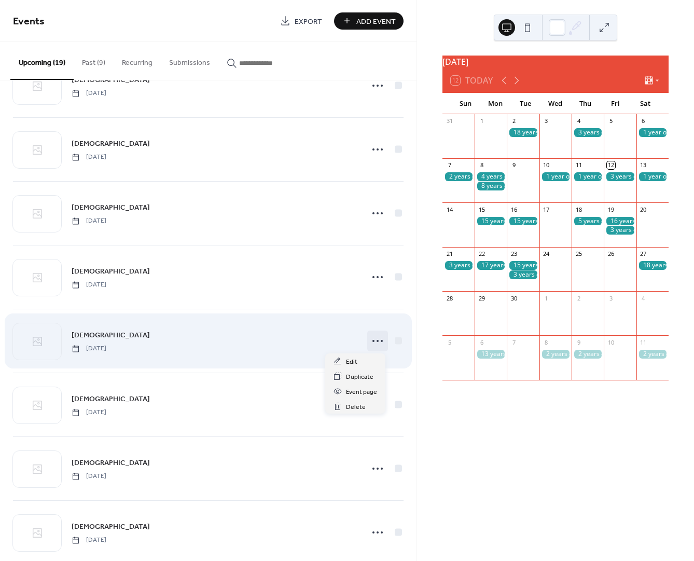
click at [370, 338] on icon at bounding box center [377, 341] width 17 height 17
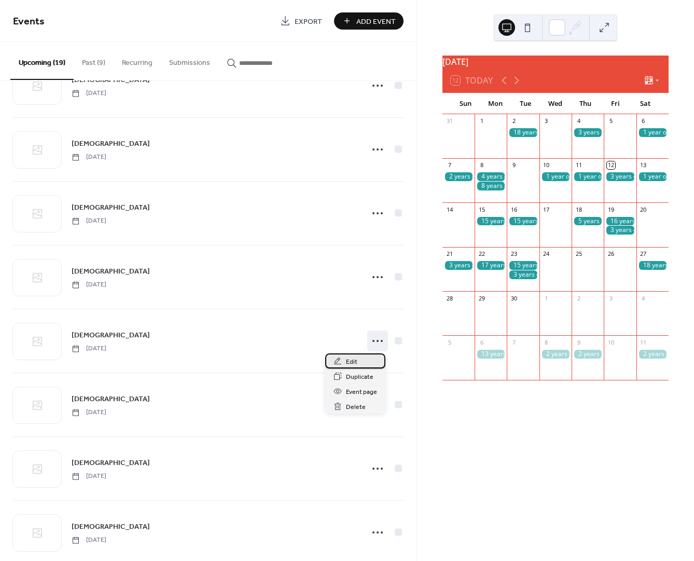
click at [348, 361] on span "Edit" at bounding box center [351, 361] width 11 height 11
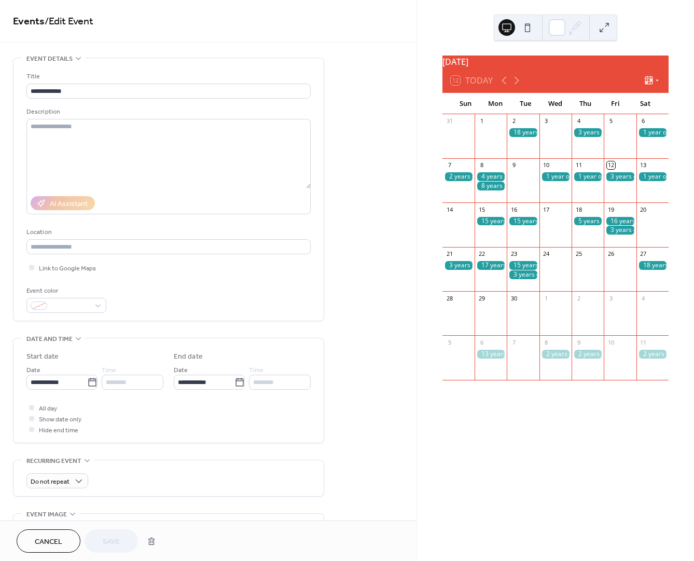
click at [348, 361] on div "**********" at bounding box center [208, 437] width 417 height 758
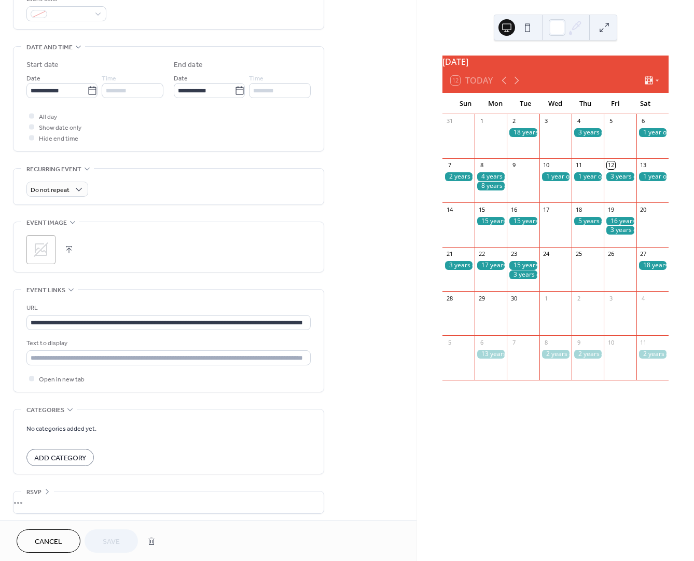
scroll to position [295, 0]
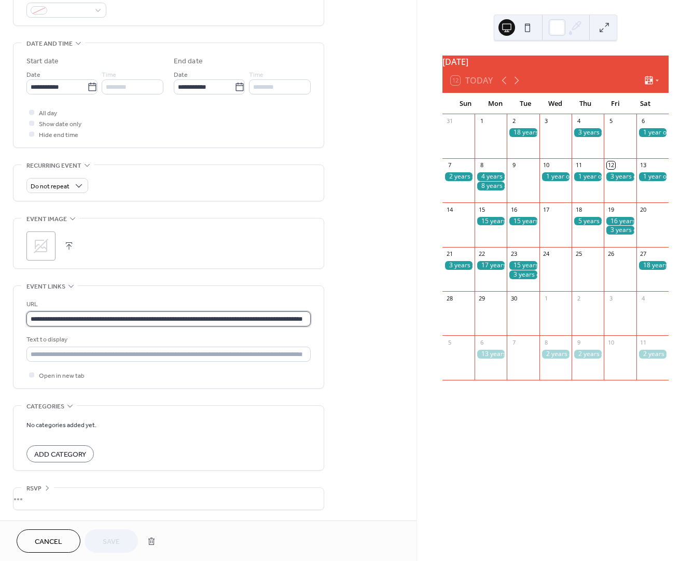
click at [137, 316] on input "**********" at bounding box center [168, 318] width 284 height 15
click at [137, 317] on input "**********" at bounding box center [168, 318] width 284 height 15
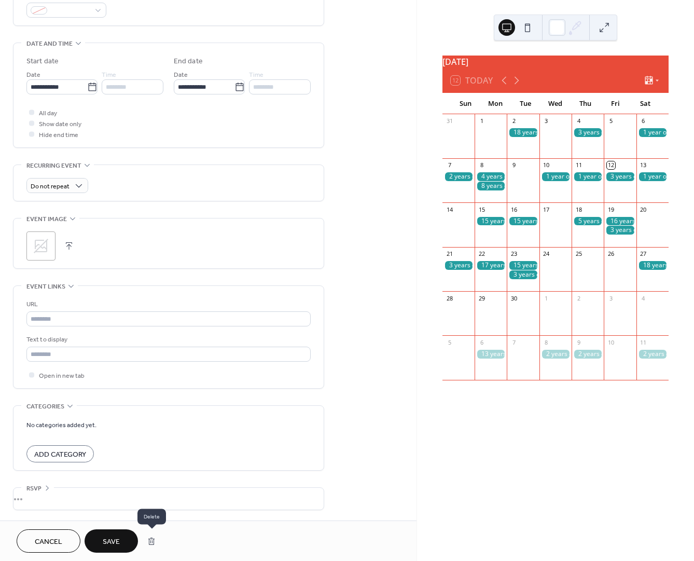
click at [151, 539] on button "button" at bounding box center [151, 541] width 19 height 21
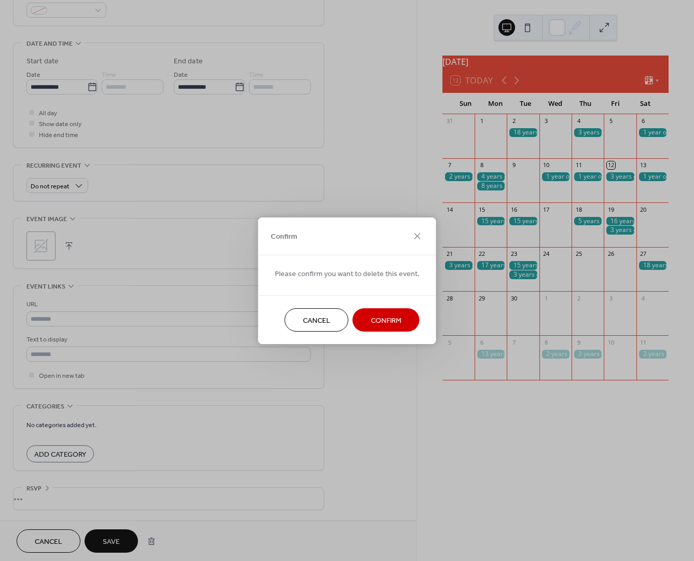
click at [395, 322] on span "Confirm" at bounding box center [386, 320] width 31 height 11
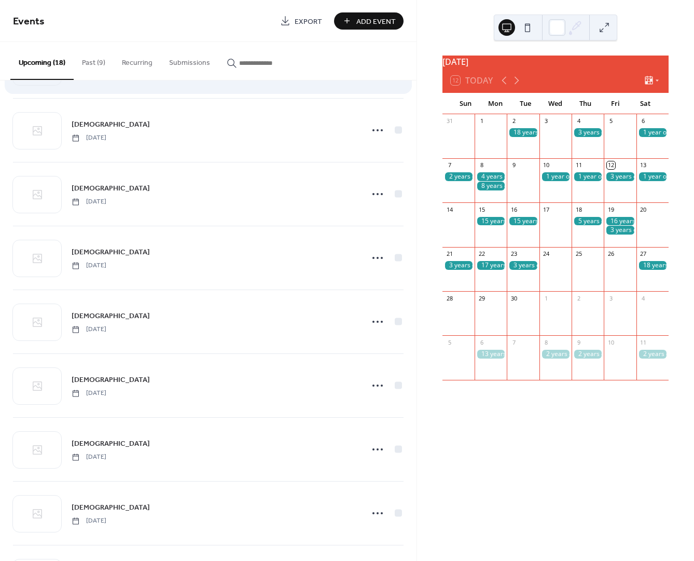
scroll to position [385, 0]
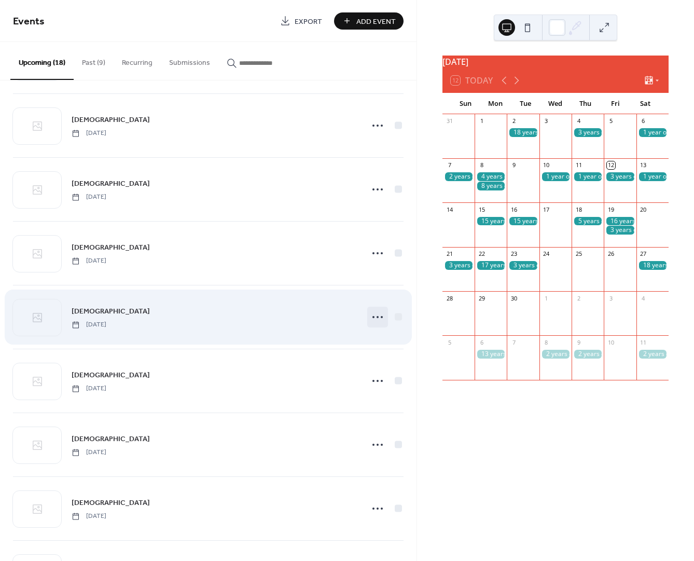
drag, startPoint x: 366, startPoint y: 317, endPoint x: 374, endPoint y: 316, distance: 7.9
click at [374, 316] on icon at bounding box center [377, 317] width 17 height 17
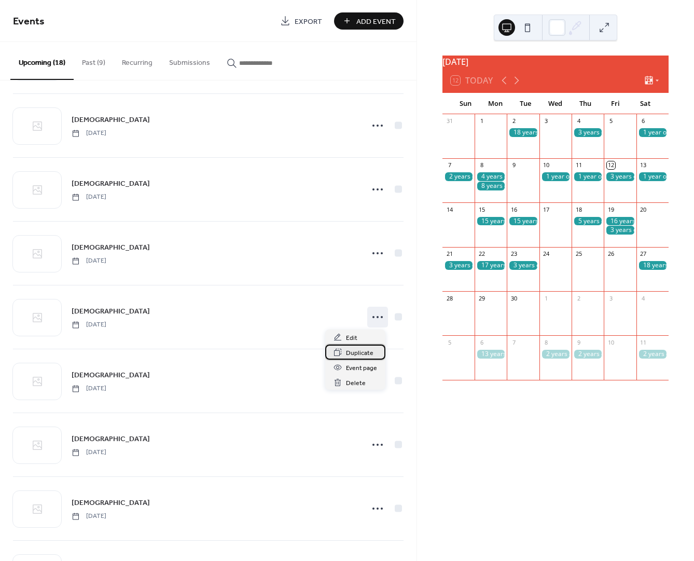
click at [360, 355] on span "Duplicate" at bounding box center [359, 353] width 27 height 11
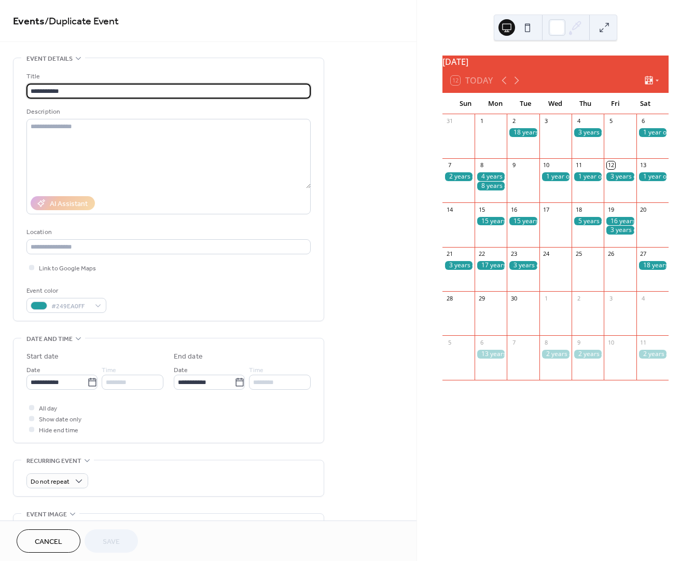
click at [34, 92] on input "**********" at bounding box center [168, 91] width 284 height 15
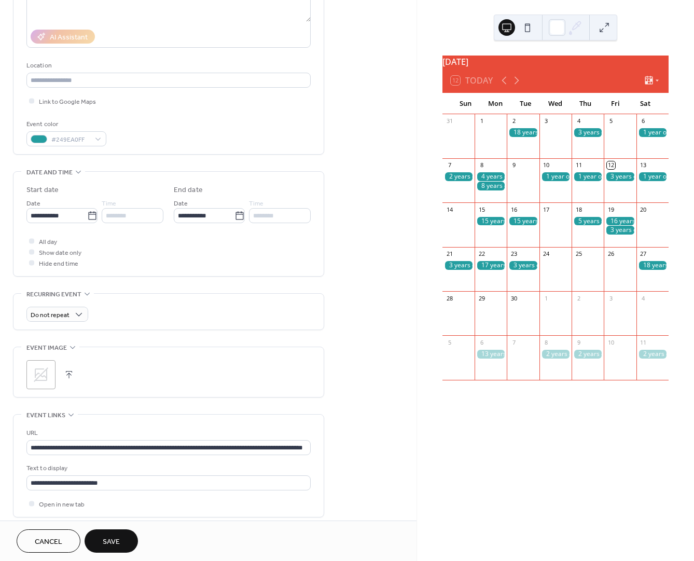
scroll to position [168, 0]
type input "**********"
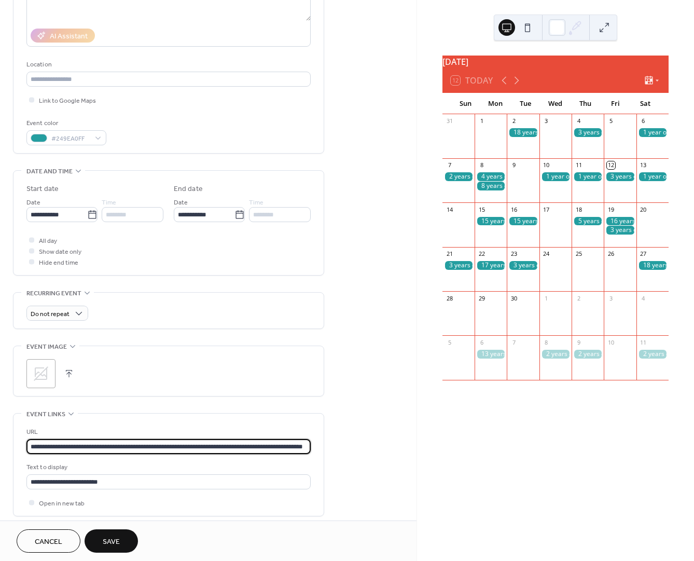
click at [122, 449] on input "**********" at bounding box center [168, 446] width 284 height 15
click at [123, 449] on input "**********" at bounding box center [168, 446] width 284 height 15
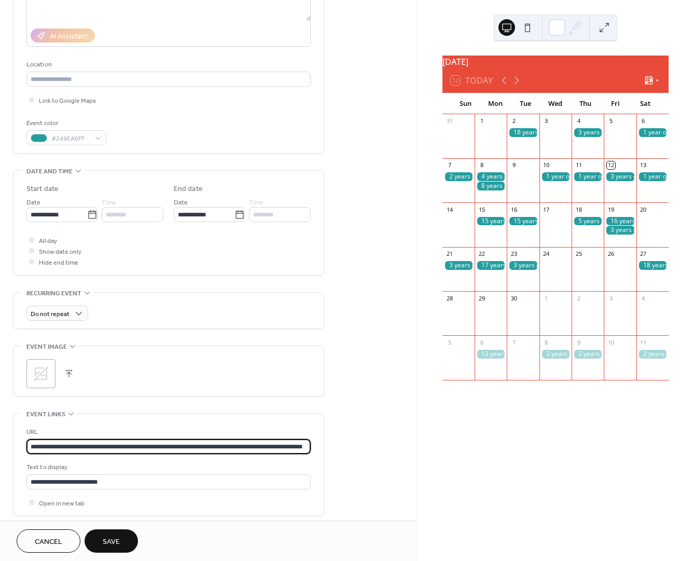
click at [123, 449] on input "**********" at bounding box center [168, 446] width 284 height 15
paste input "**********"
type input "**********"
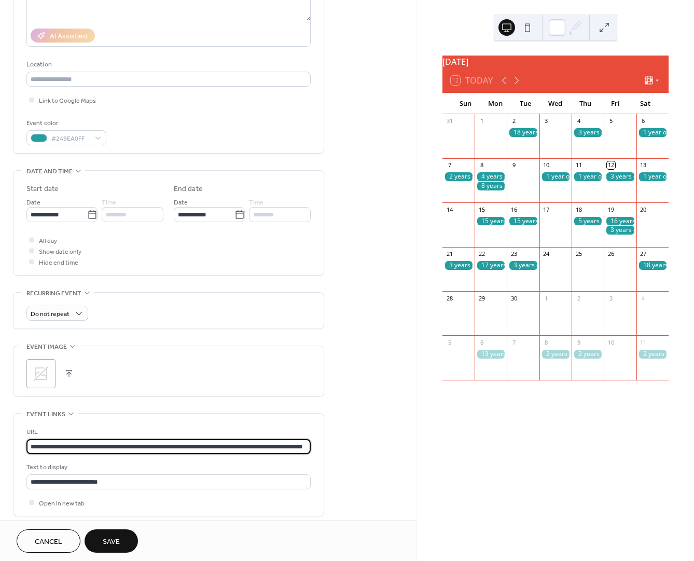
click at [120, 537] on span "Save" at bounding box center [111, 541] width 17 height 11
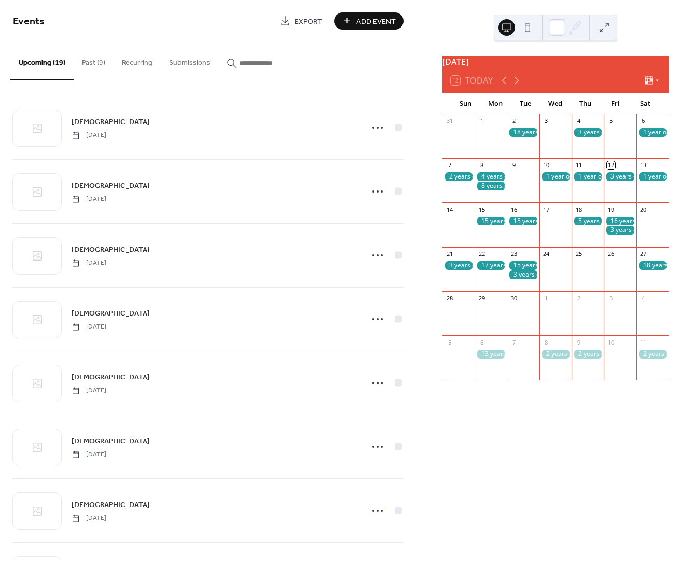
click at [523, 270] on div at bounding box center [523, 265] width 32 height 9
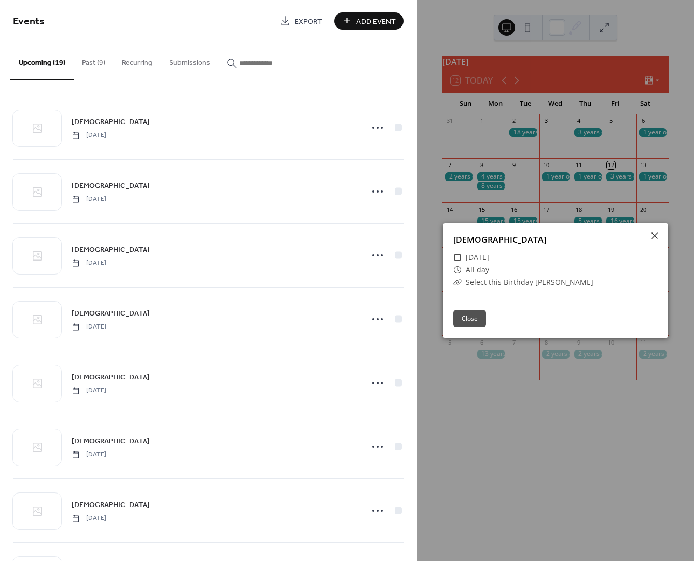
click at [510, 284] on link "Select this Birthday [PERSON_NAME]" at bounding box center [530, 282] width 128 height 10
click at [655, 232] on icon at bounding box center [654, 235] width 12 height 12
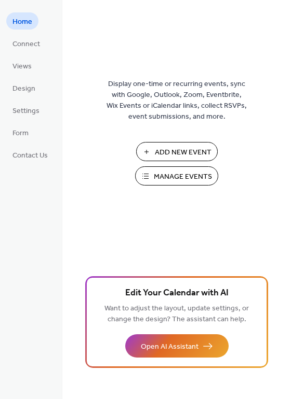
click at [167, 174] on span "Manage Events" at bounding box center [183, 177] width 58 height 11
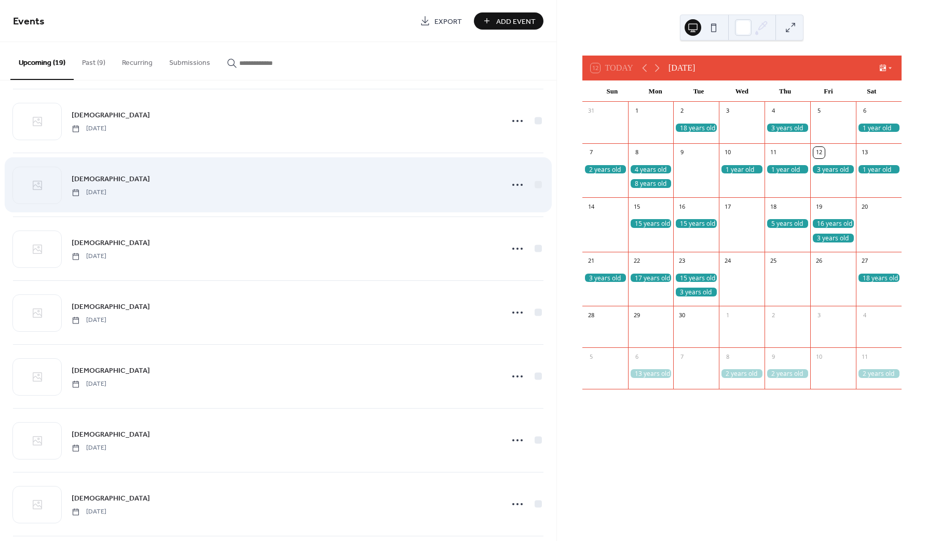
scroll to position [446, 0]
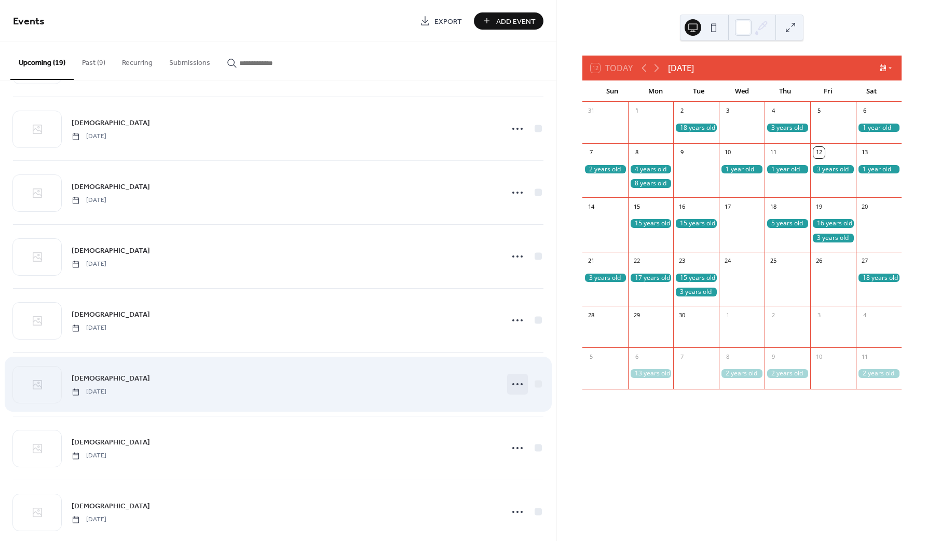
click at [517, 383] on icon at bounding box center [517, 384] width 17 height 17
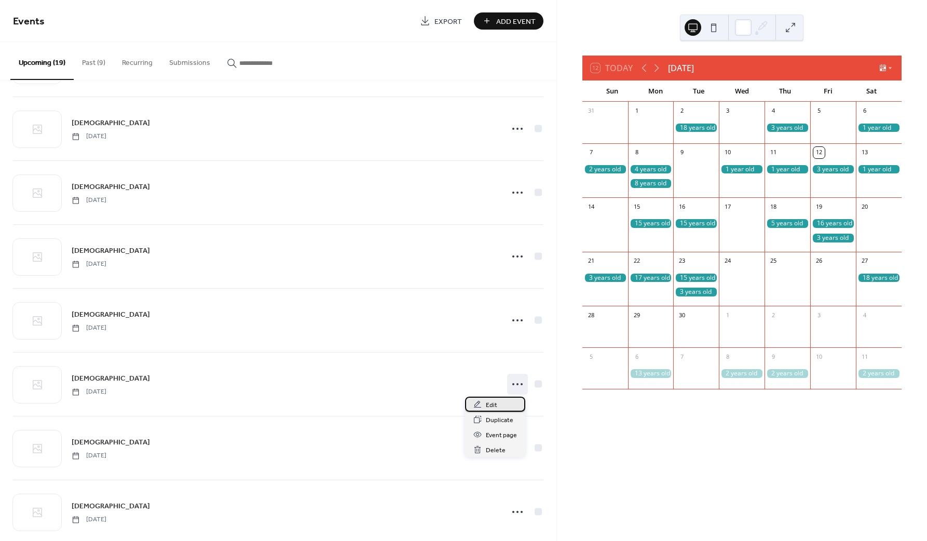
click at [487, 406] on span "Edit" at bounding box center [491, 404] width 11 height 11
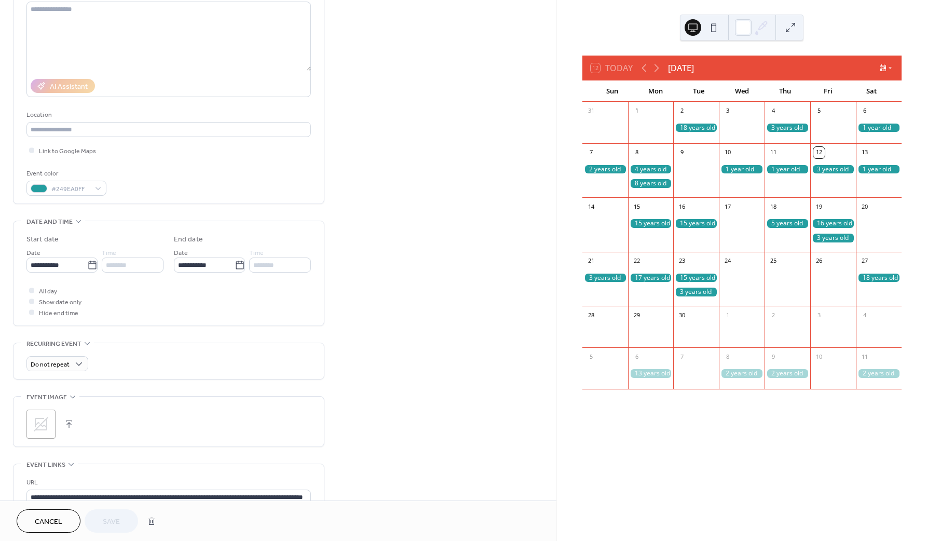
scroll to position [315, 0]
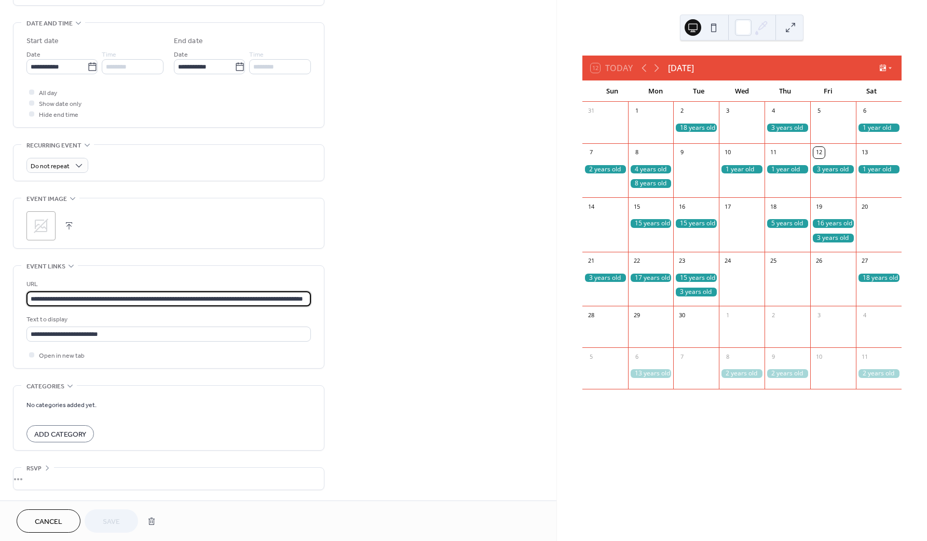
click at [149, 298] on input "**********" at bounding box center [168, 298] width 284 height 15
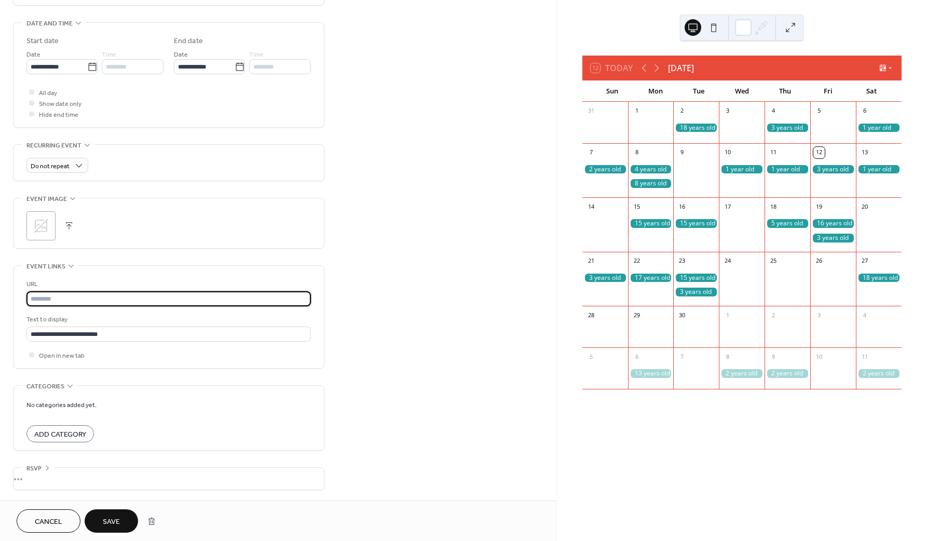
paste input "**********"
type input "**********"
click at [125, 524] on button "Save" at bounding box center [111, 520] width 53 height 23
